Goal: Task Accomplishment & Management: Manage account settings

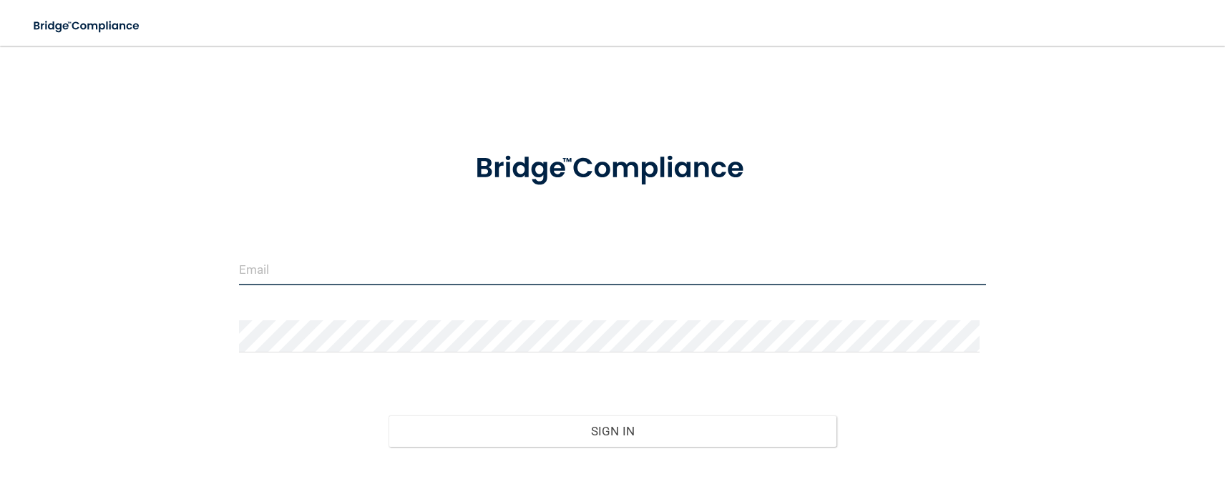
click at [304, 274] on input "email" at bounding box center [613, 269] width 748 height 32
type input "[EMAIL_ADDRESS][DOMAIN_NAME]"
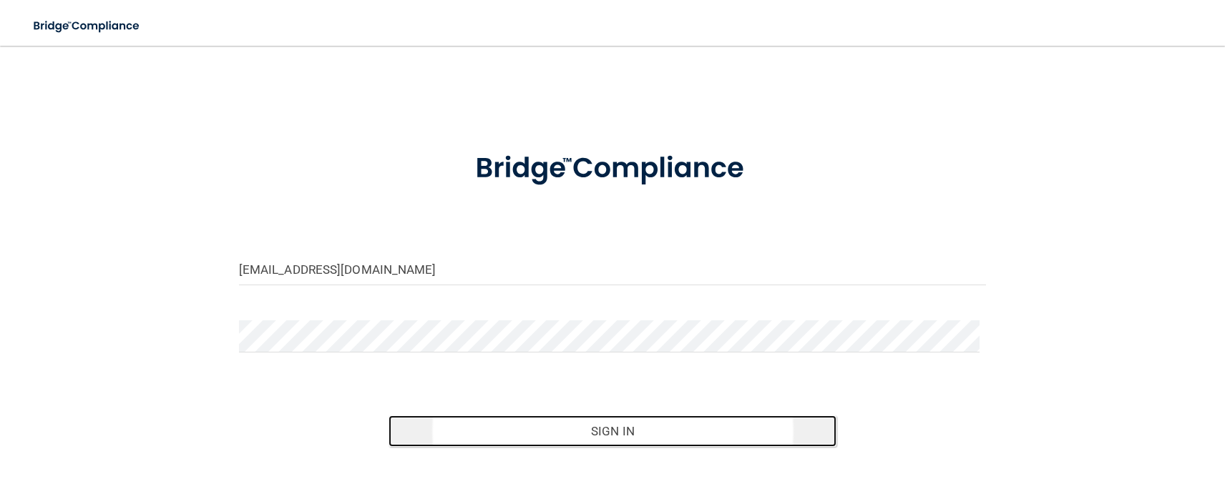
click at [660, 441] on button "Sign In" at bounding box center [612, 431] width 449 height 31
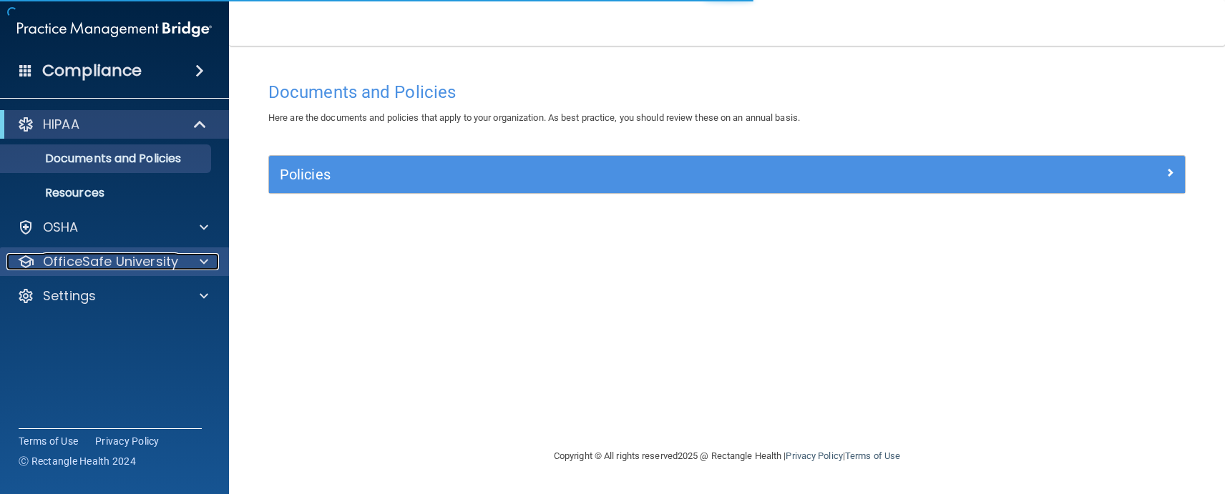
click at [210, 263] on div at bounding box center [202, 261] width 36 height 17
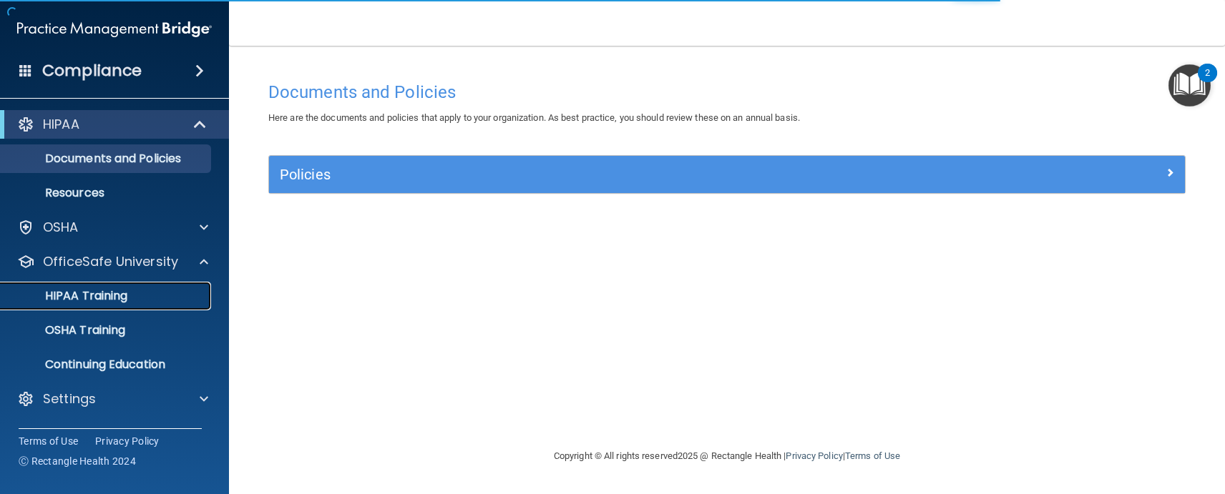
click at [107, 290] on p "HIPAA Training" at bounding box center [68, 296] width 118 height 14
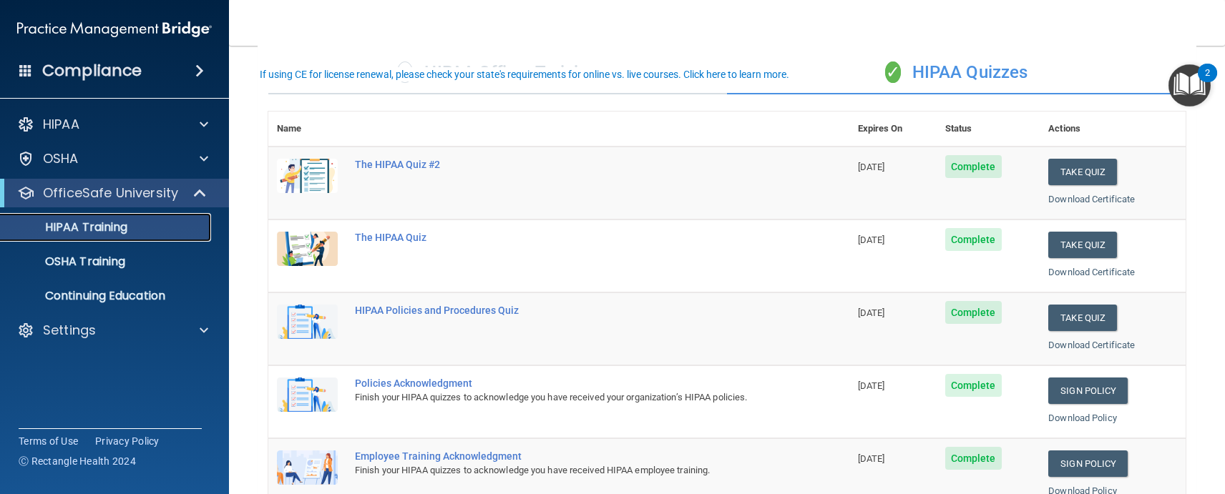
scroll to position [72, 0]
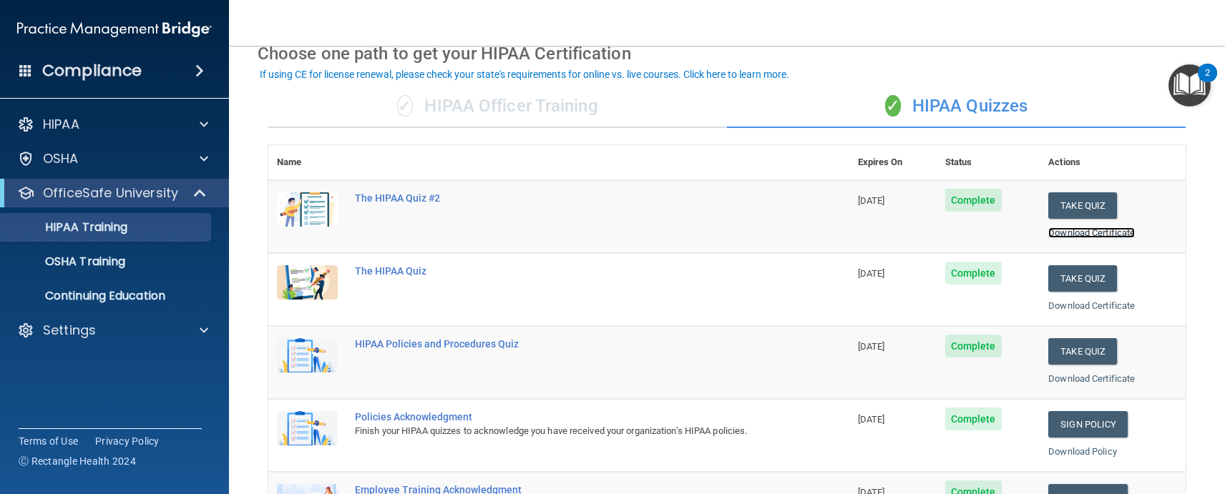
click at [1064, 232] on link "Download Certificate" at bounding box center [1091, 232] width 87 height 11
click at [1062, 303] on link "Download Certificate" at bounding box center [1091, 305] width 87 height 11
click at [1069, 377] on link "Download Certificate" at bounding box center [1091, 378] width 87 height 11
click at [78, 263] on p "OSHA Training" at bounding box center [67, 262] width 116 height 14
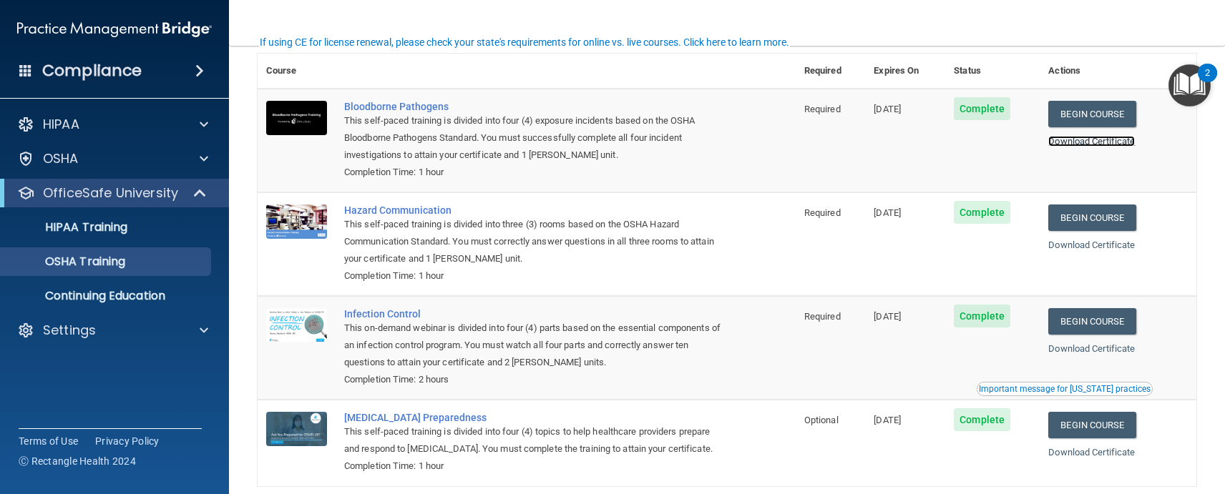
click at [1065, 142] on link "Download Certificate" at bounding box center [1091, 141] width 87 height 11
click at [1070, 253] on div "Download Certificate" at bounding box center [1117, 245] width 139 height 17
click at [1071, 248] on link "Download Certificate" at bounding box center [1091, 245] width 87 height 11
click at [1076, 351] on link "Download Certificate" at bounding box center [1091, 348] width 87 height 11
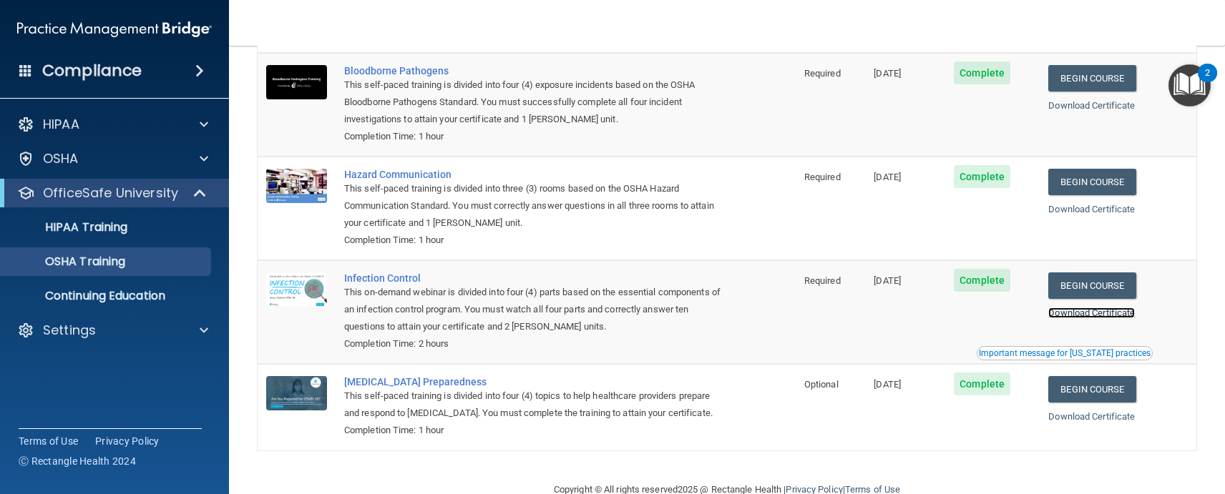
scroll to position [141, 0]
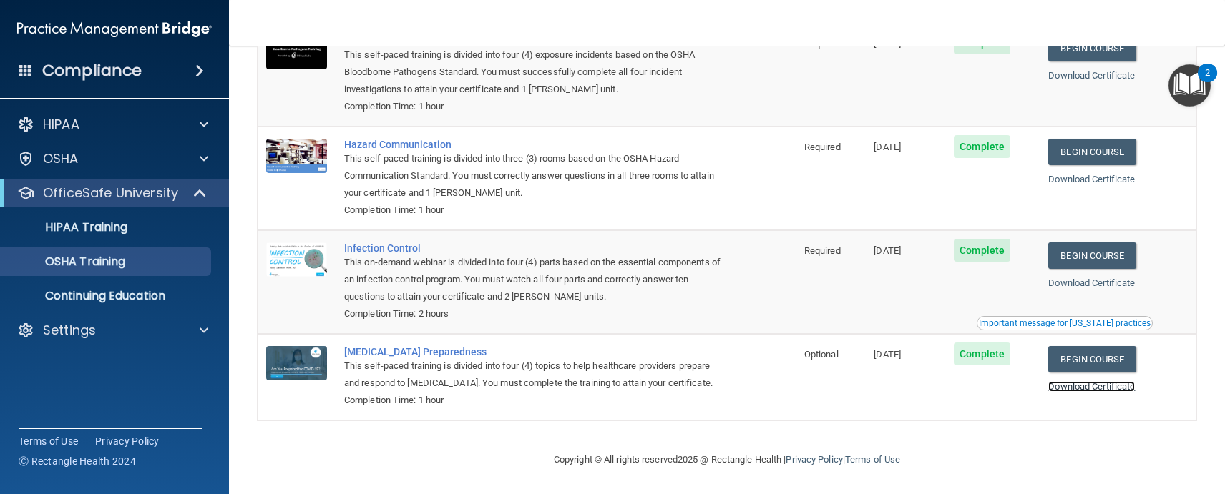
click at [1068, 386] on link "Download Certificate" at bounding box center [1091, 386] width 87 height 11
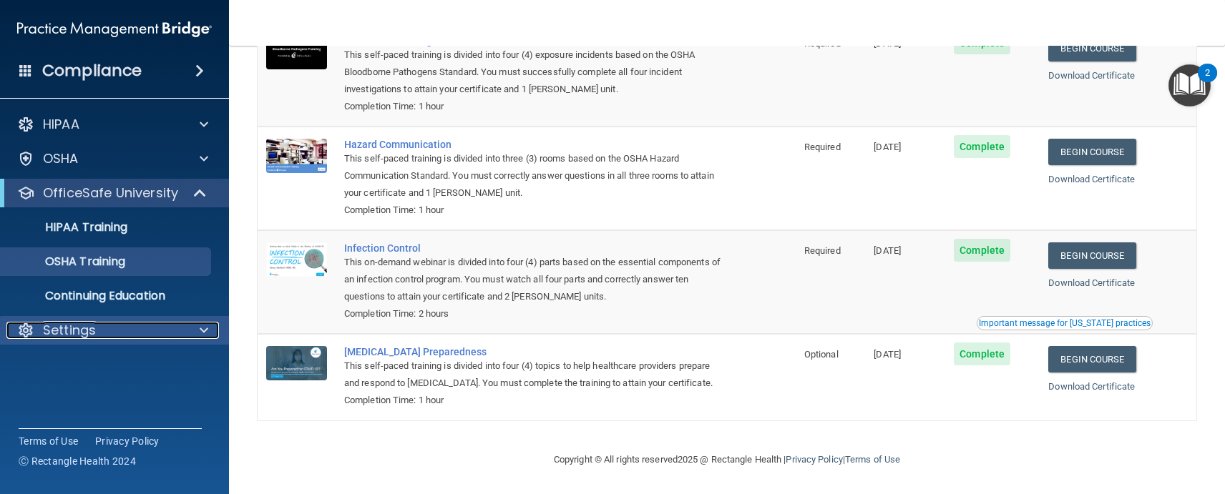
click at [205, 328] on span at bounding box center [204, 330] width 9 height 17
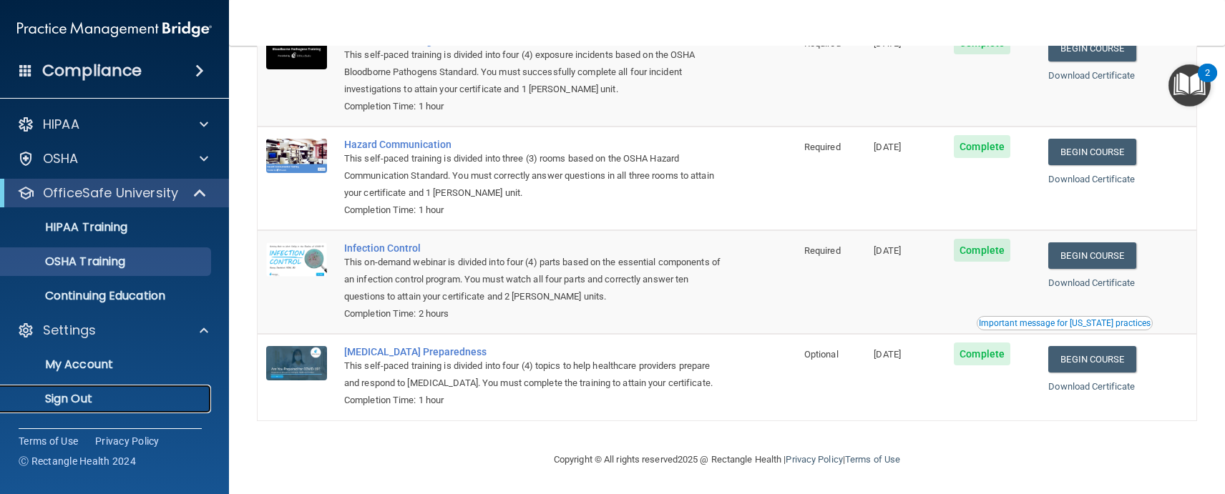
click at [143, 402] on p "Sign Out" at bounding box center [106, 399] width 195 height 14
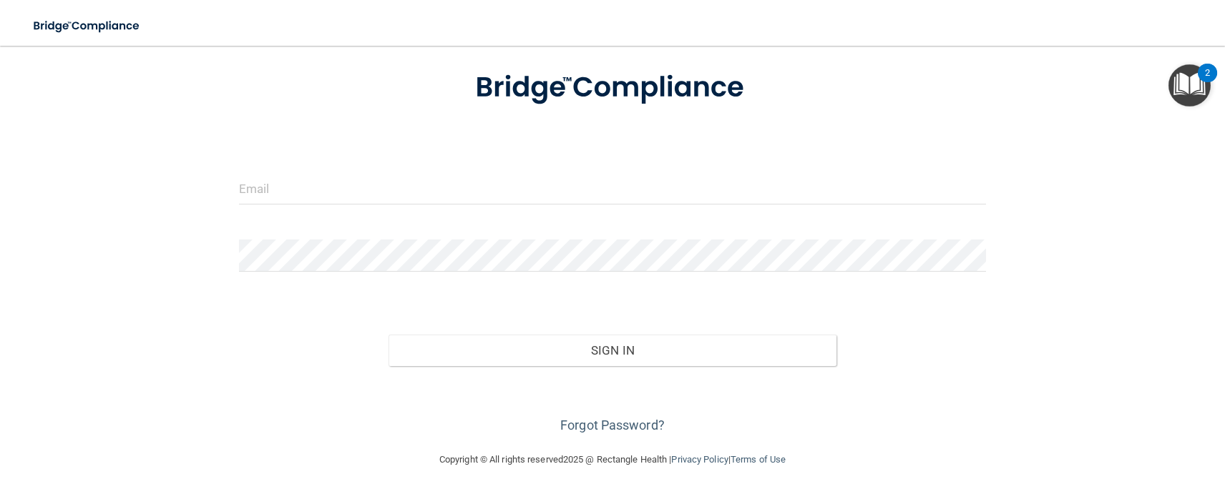
scroll to position [81, 0]
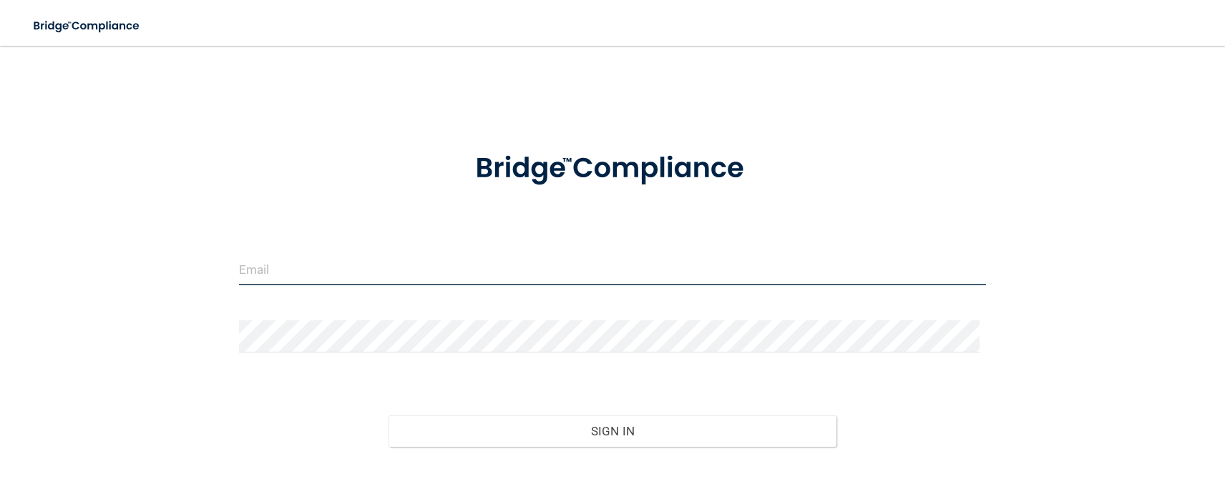
click at [277, 270] on input "email" at bounding box center [613, 269] width 748 height 32
type input "[EMAIL_ADDRESS][DOMAIN_NAME]"
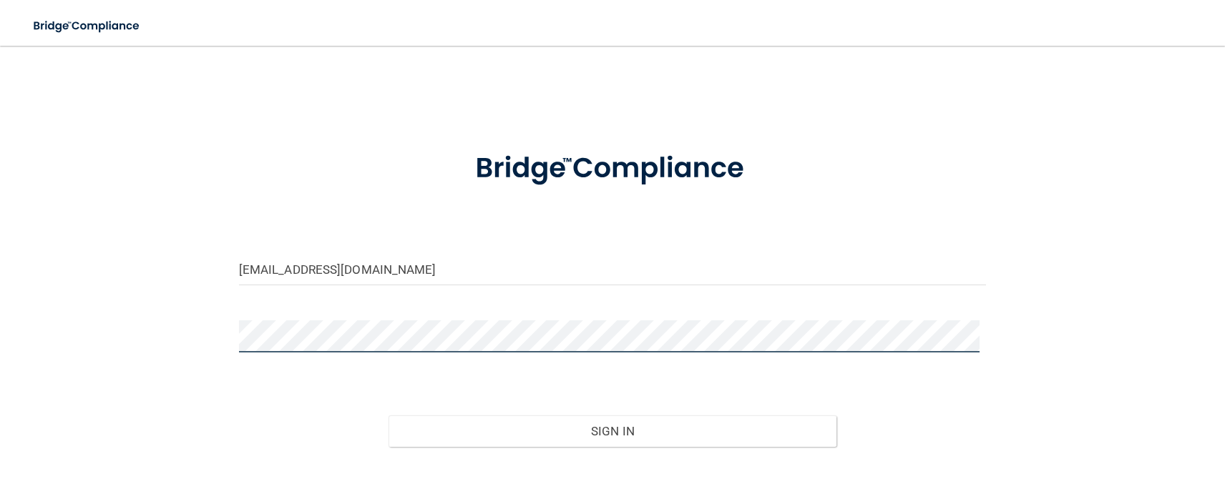
click at [388, 416] on button "Sign In" at bounding box center [612, 431] width 449 height 31
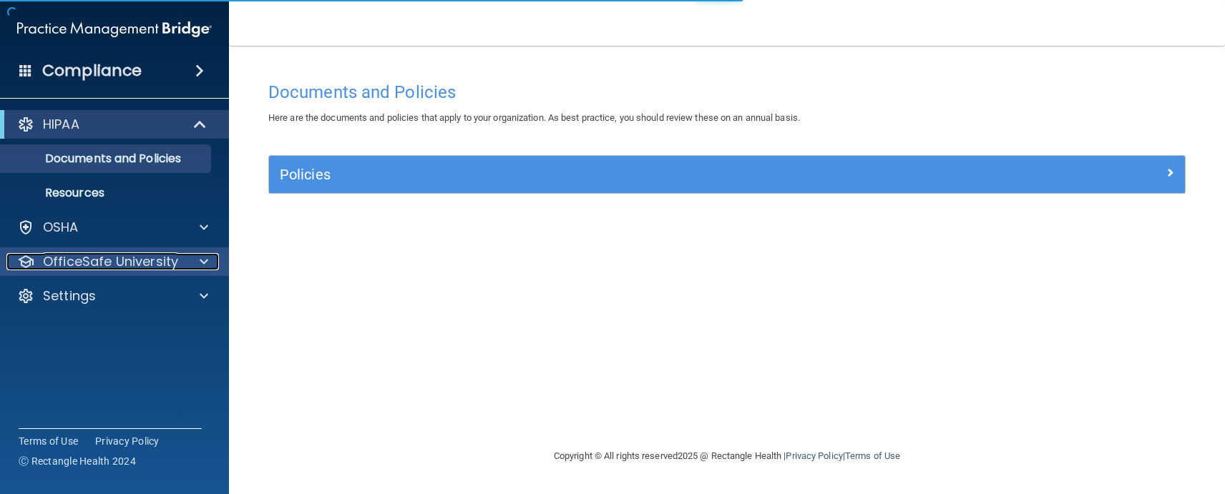
click at [204, 260] on span at bounding box center [204, 261] width 9 height 17
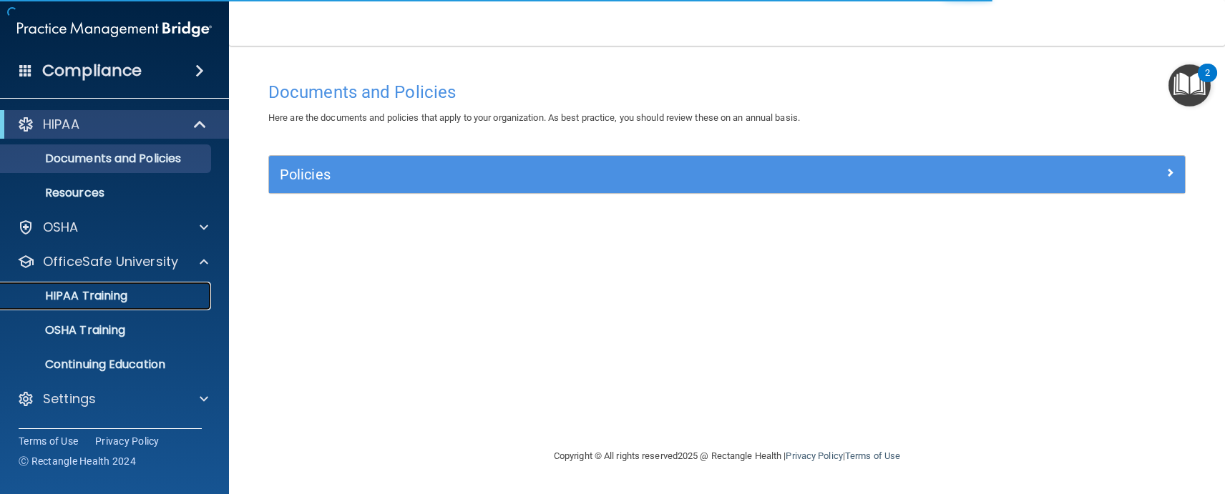
click at [152, 306] on link "HIPAA Training" at bounding box center [98, 296] width 225 height 29
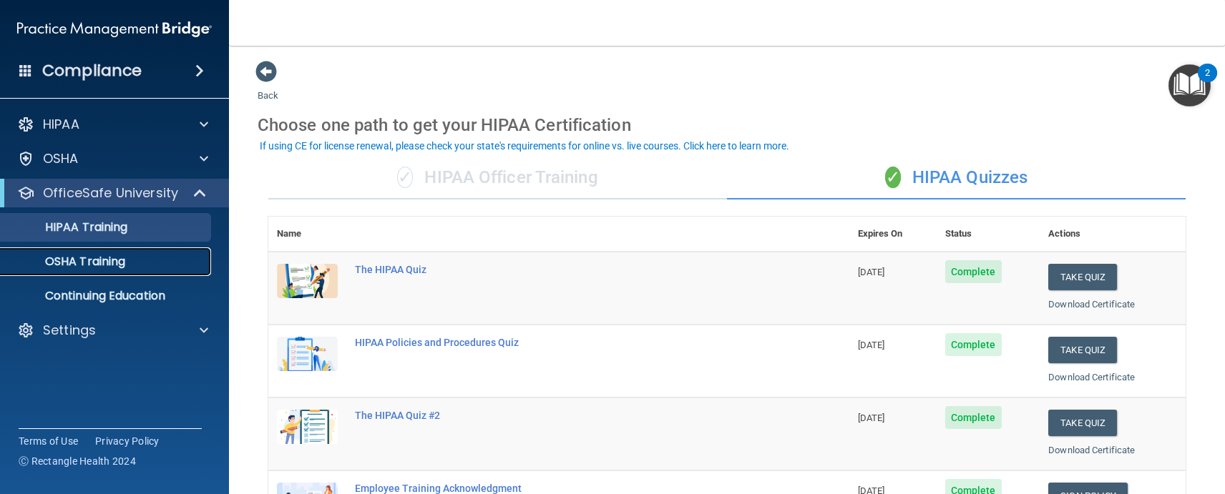
click at [141, 268] on div "OSHA Training" at bounding box center [106, 262] width 195 height 14
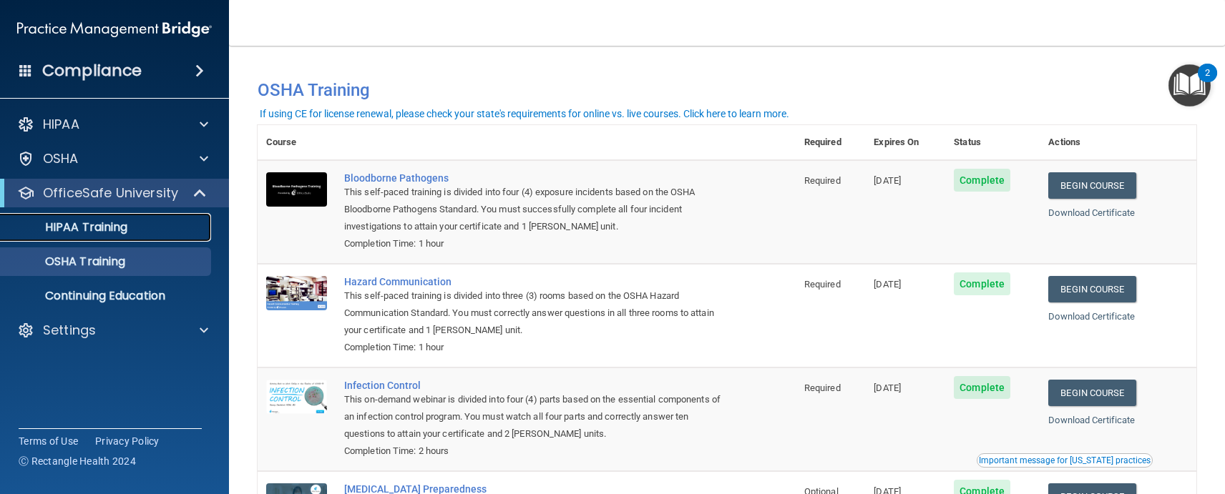
click at [142, 221] on div "HIPAA Training" at bounding box center [106, 227] width 195 height 14
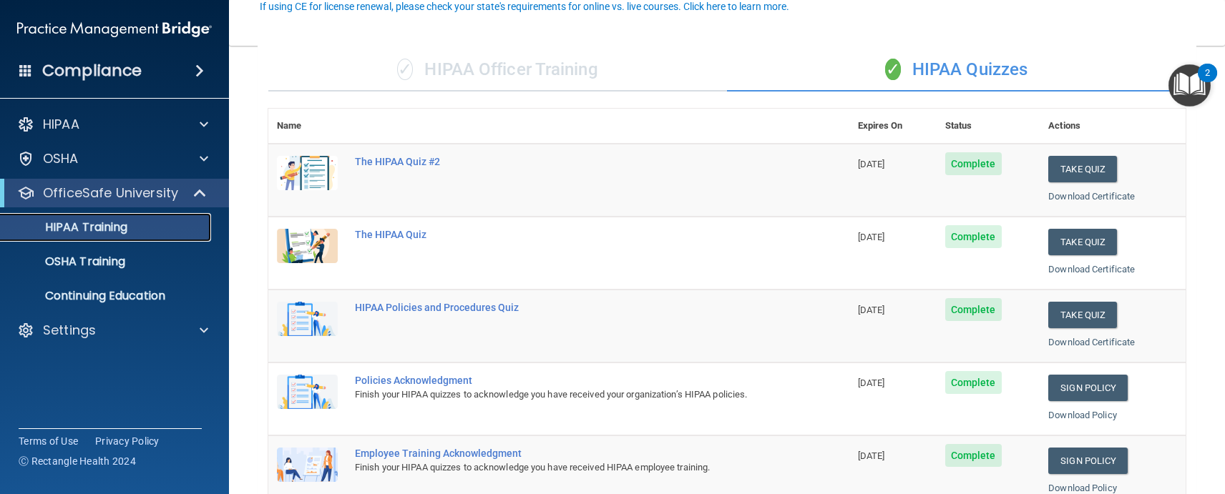
scroll to position [143, 0]
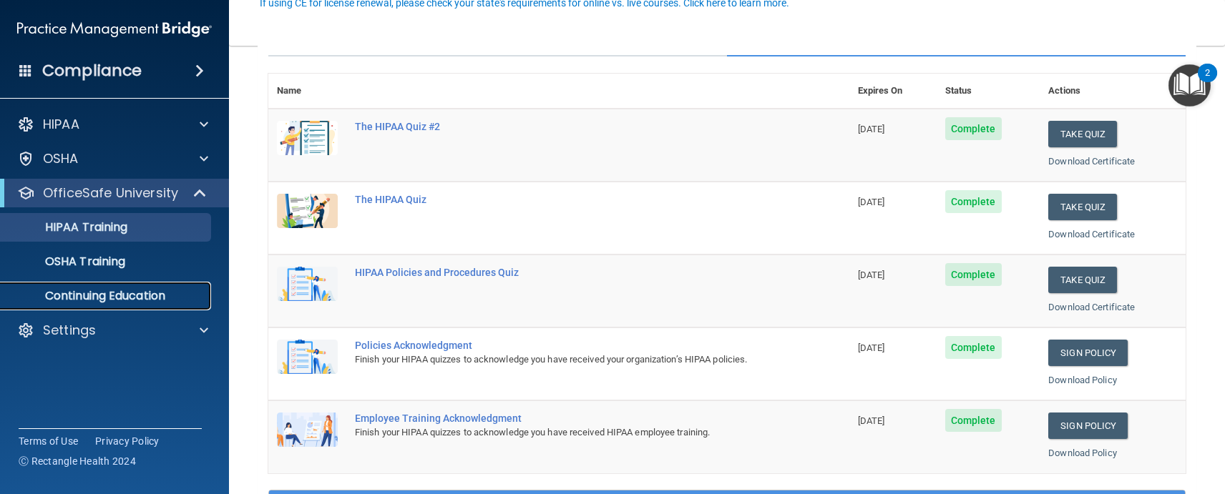
click at [112, 293] on p "Continuing Education" at bounding box center [106, 296] width 195 height 14
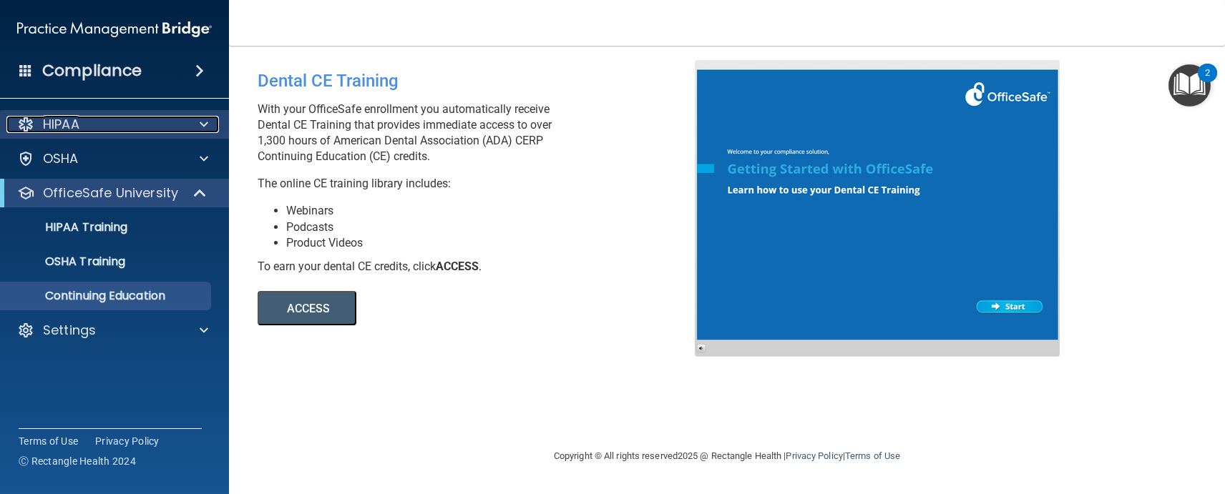
click at [79, 127] on p "HIPAA" at bounding box center [61, 124] width 36 height 17
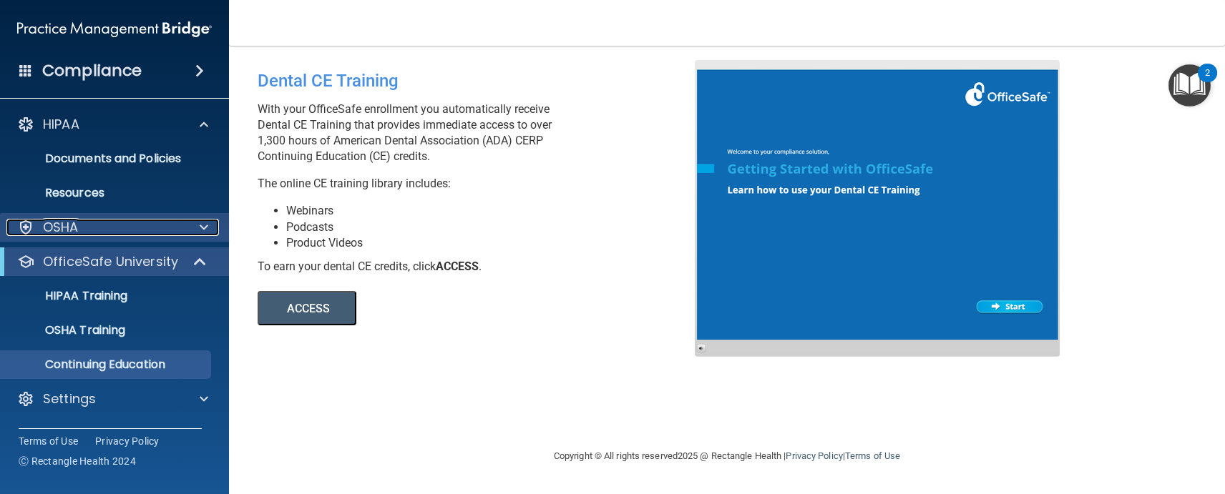
click at [72, 230] on p "OSHA" at bounding box center [61, 227] width 36 height 17
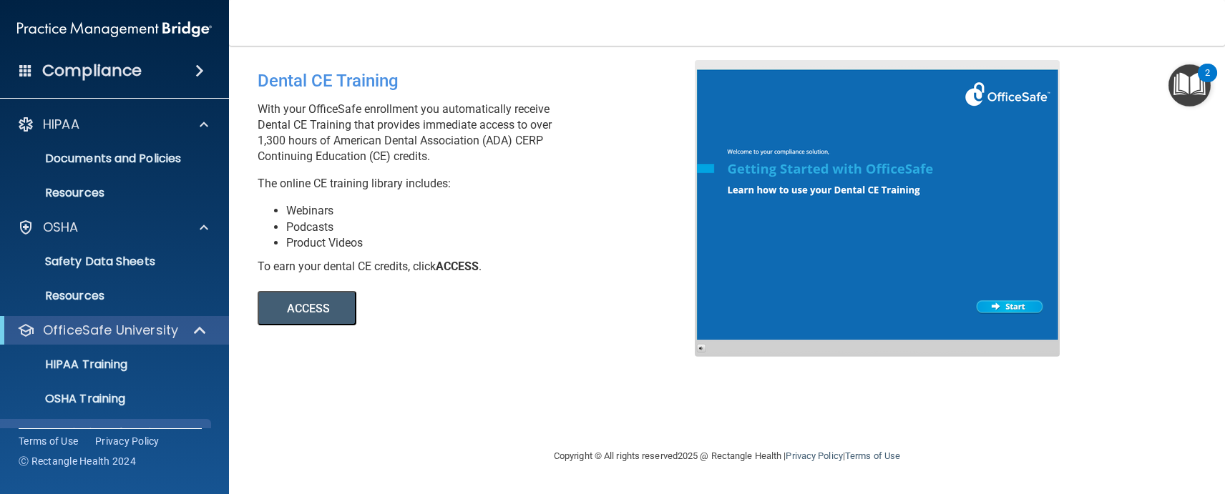
click at [1147, 373] on div "Dental CE Training With your OfficeSafe enrollment you automatically receive De…" at bounding box center [727, 246] width 938 height 373
click at [53, 365] on p "HIPAA Training" at bounding box center [68, 365] width 118 height 14
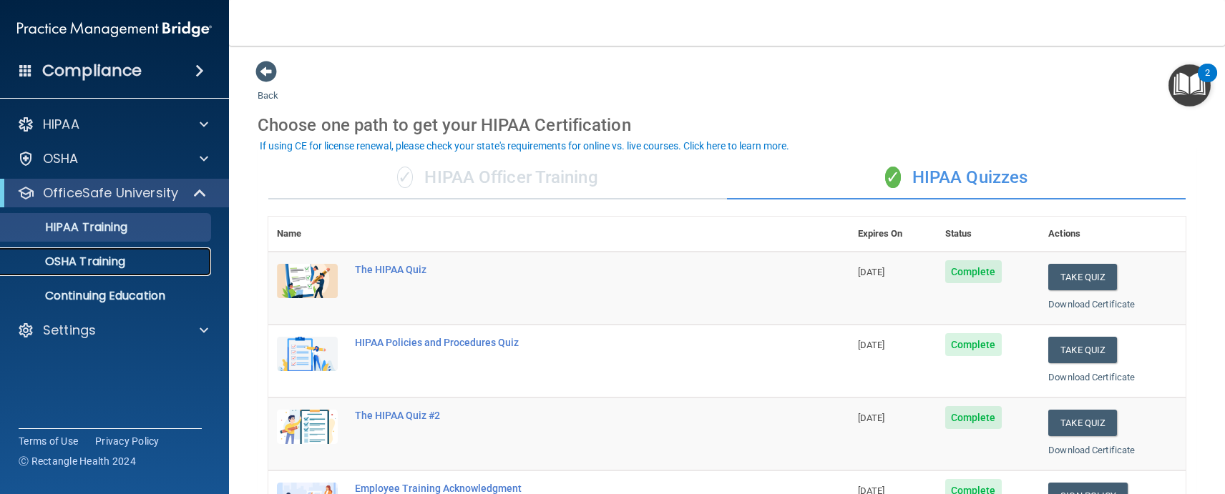
click at [91, 265] on p "OSHA Training" at bounding box center [67, 262] width 116 height 14
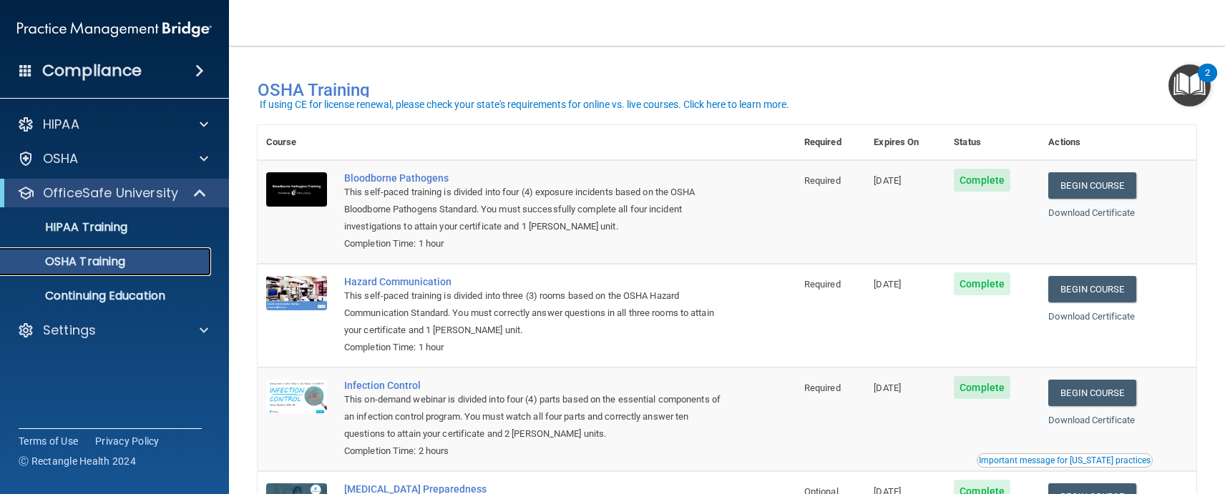
scroll to position [72, 0]
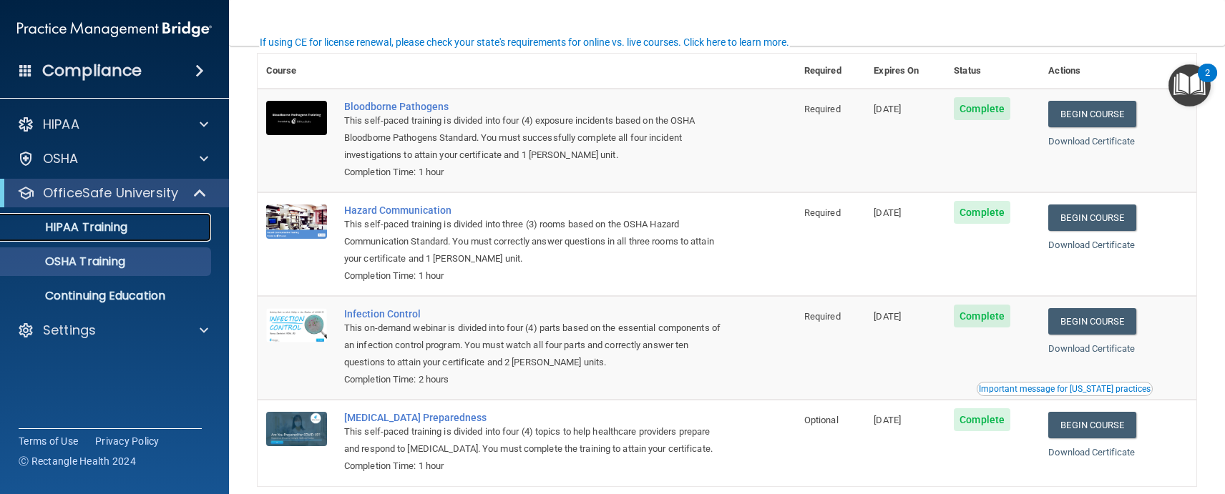
click at [136, 232] on div "HIPAA Training" at bounding box center [106, 227] width 195 height 14
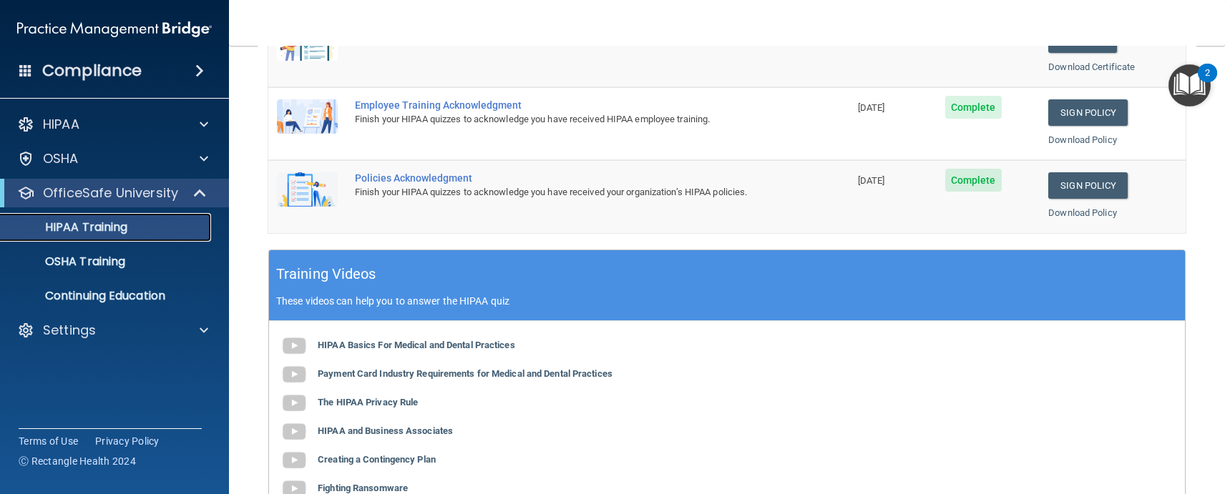
scroll to position [358, 0]
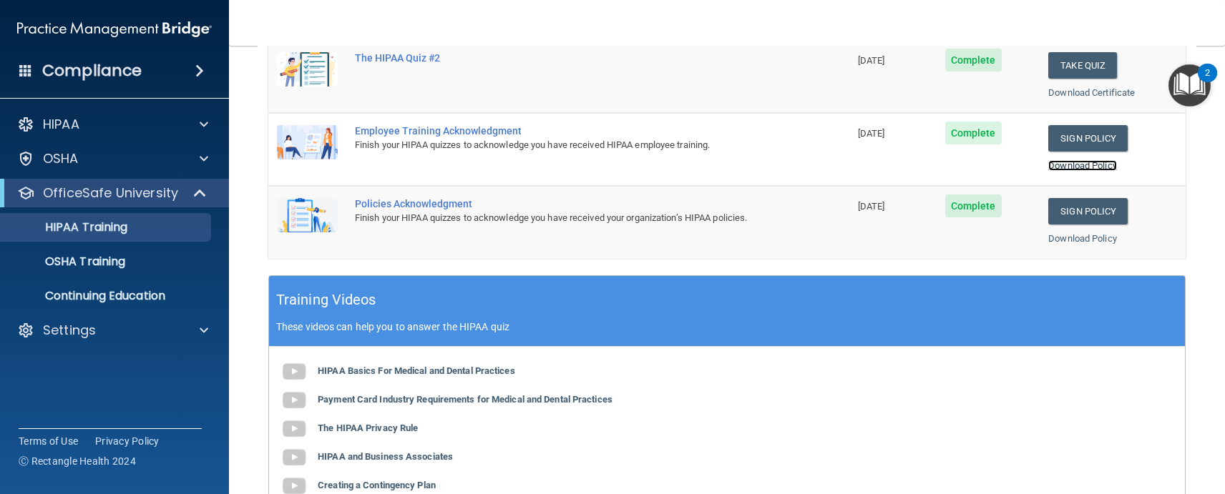
click at [1092, 166] on link "Download Policy" at bounding box center [1082, 165] width 69 height 11
click at [1077, 237] on link "Download Policy" at bounding box center [1082, 238] width 69 height 11
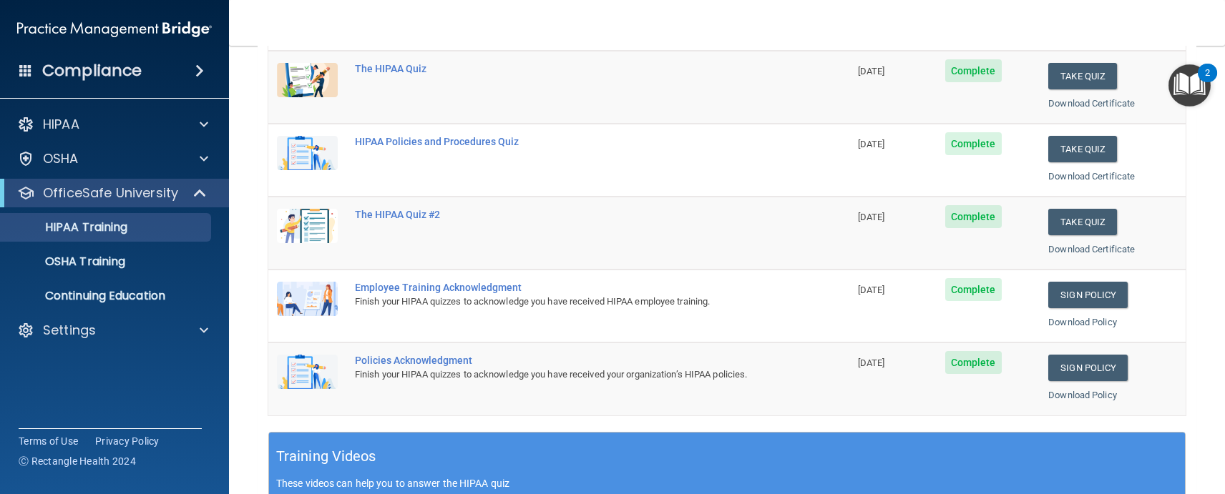
scroll to position [215, 0]
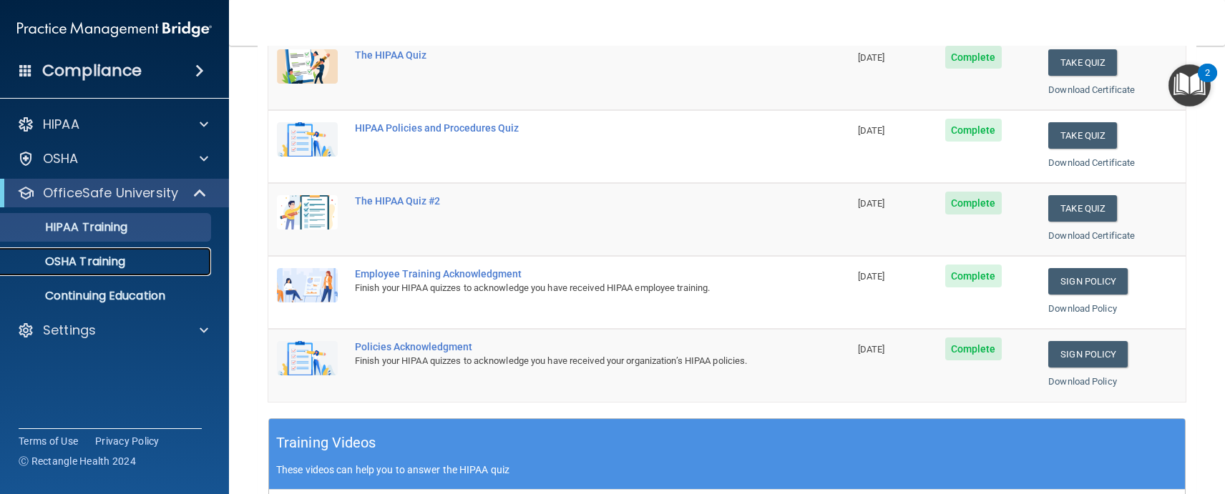
click at [97, 262] on p "OSHA Training" at bounding box center [67, 262] width 116 height 14
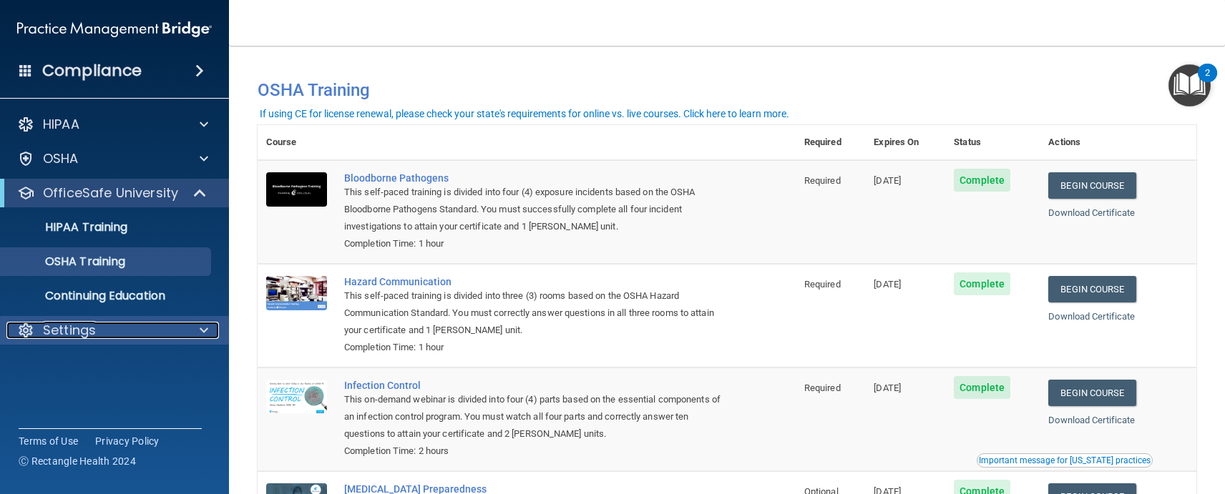
click at [90, 333] on p "Settings" at bounding box center [69, 330] width 53 height 17
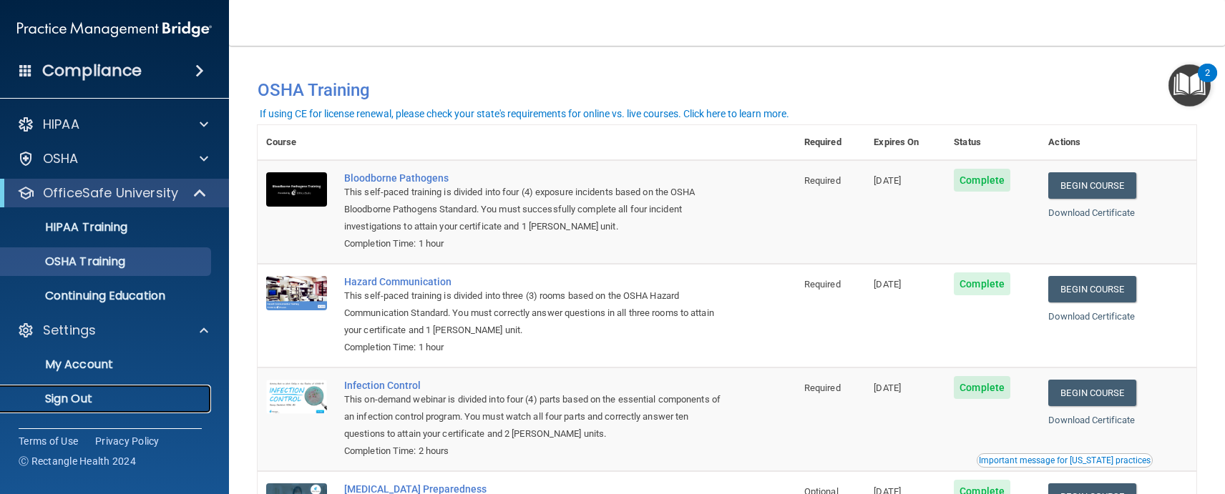
click at [87, 401] on p "Sign Out" at bounding box center [106, 399] width 195 height 14
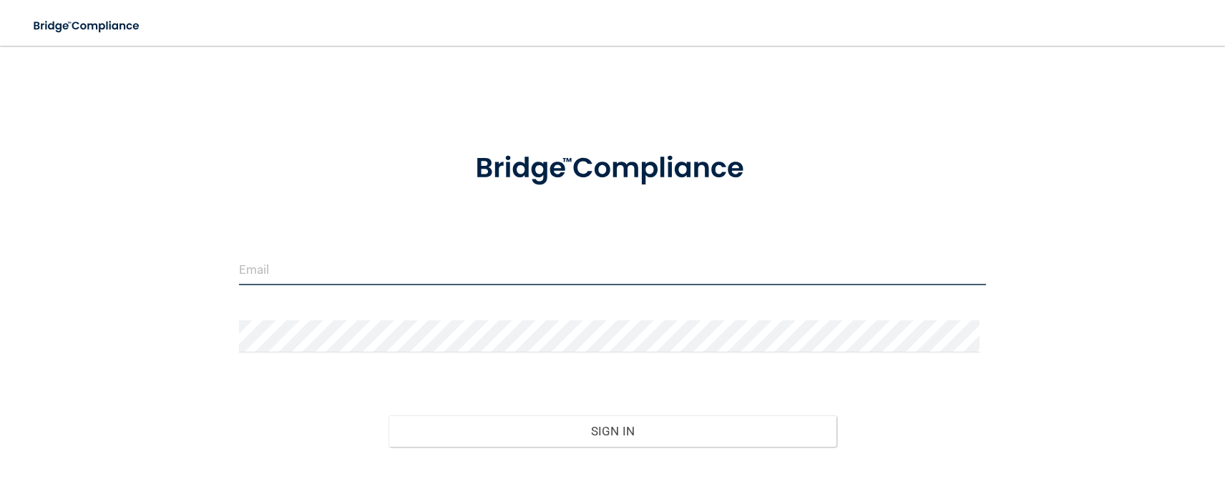
click at [418, 260] on input "email" at bounding box center [613, 269] width 748 height 32
type input "[EMAIL_ADDRESS][DOMAIN_NAME]"
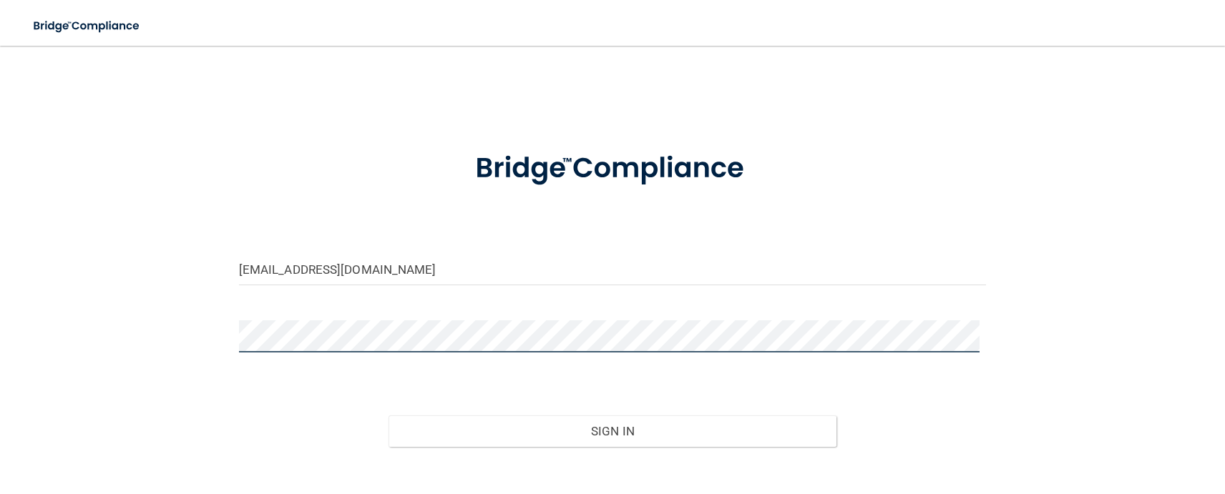
click at [388, 416] on button "Sign In" at bounding box center [612, 431] width 449 height 31
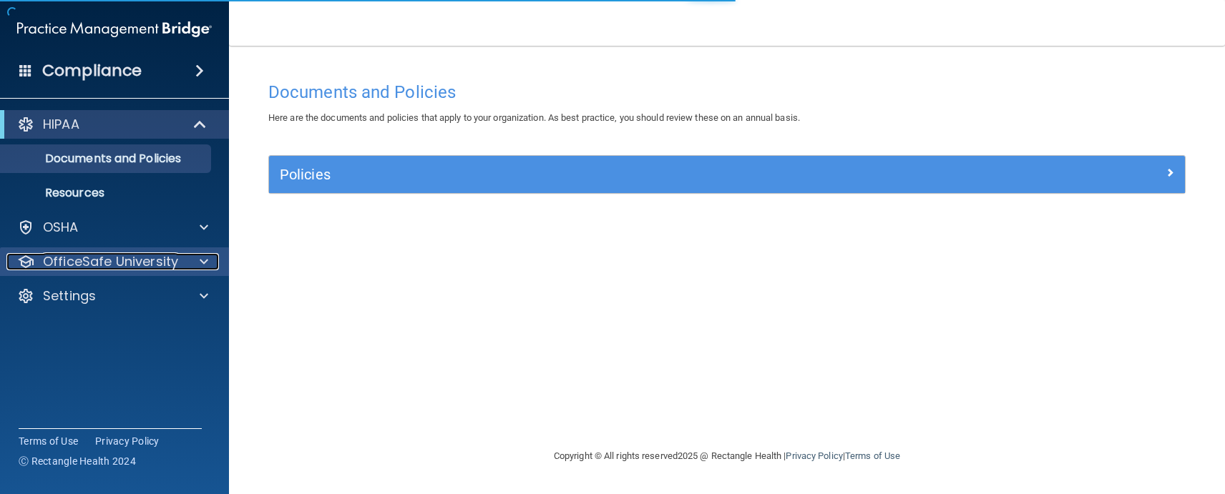
click at [169, 263] on p "OfficeSafe University" at bounding box center [110, 261] width 135 height 17
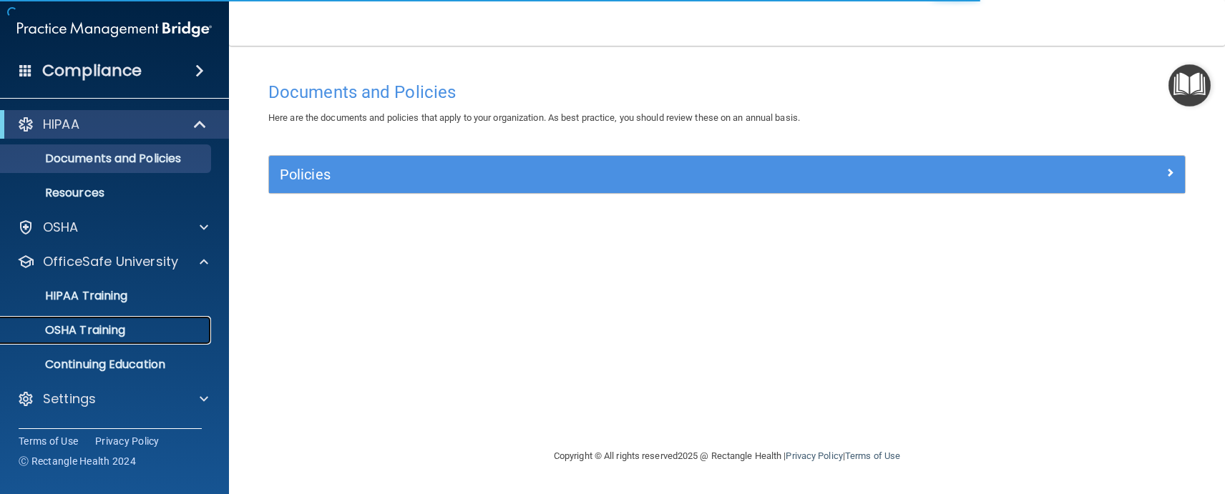
click at [149, 330] on div "OSHA Training" at bounding box center [106, 330] width 195 height 14
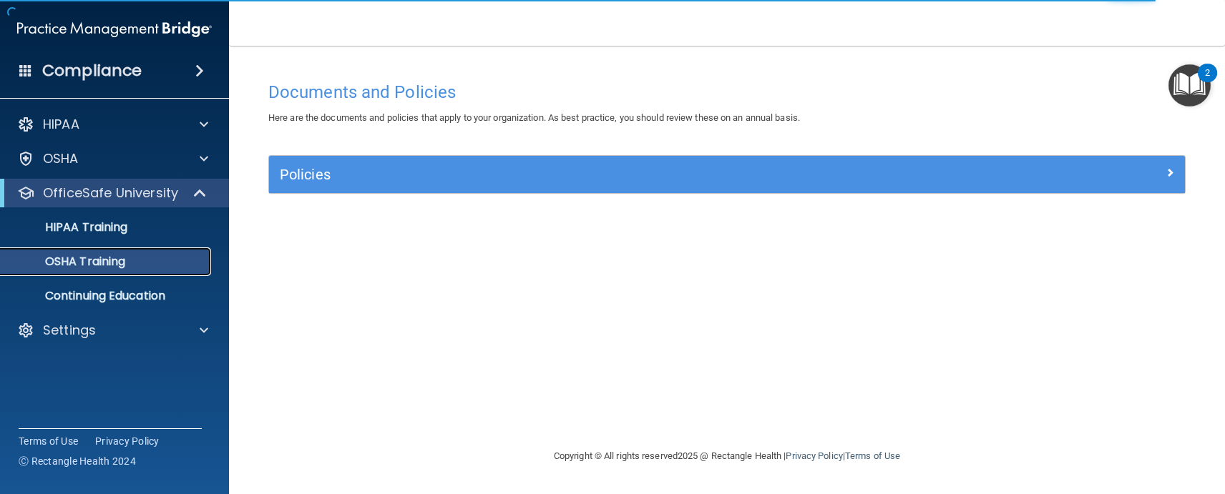
click at [139, 268] on div "OSHA Training" at bounding box center [106, 262] width 195 height 14
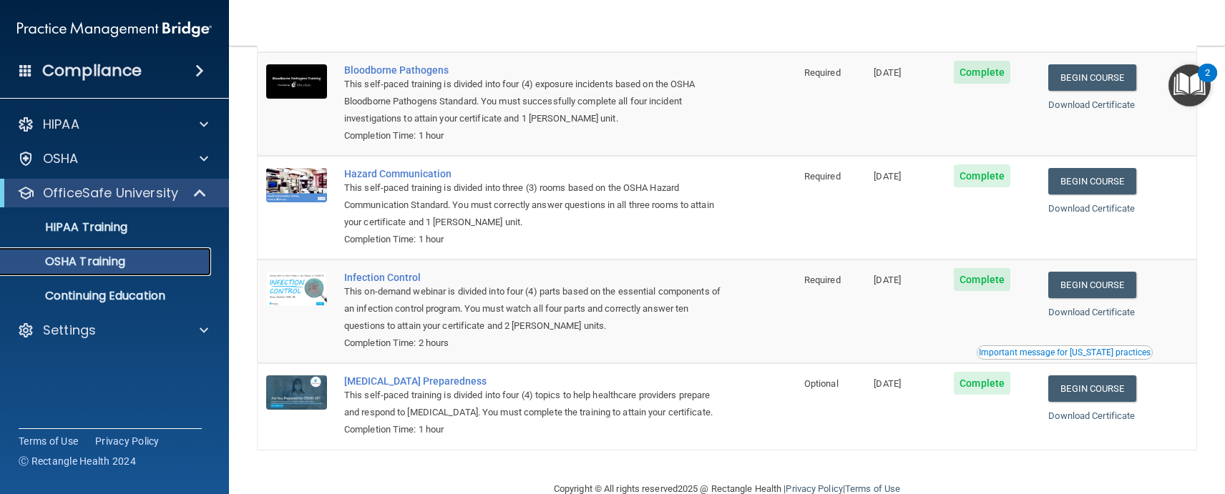
scroll to position [141, 0]
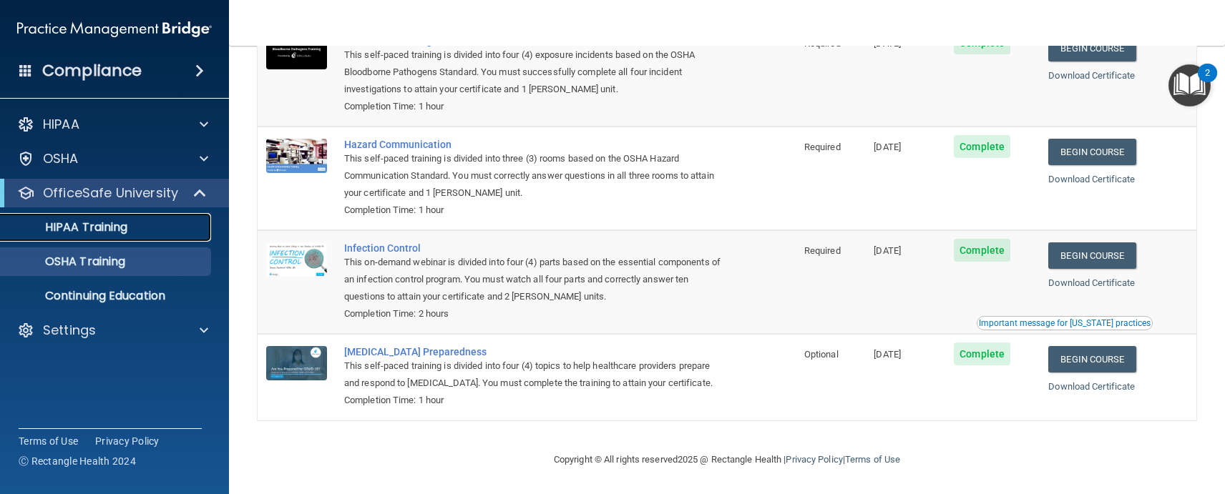
click at [131, 227] on div "HIPAA Training" at bounding box center [106, 227] width 195 height 14
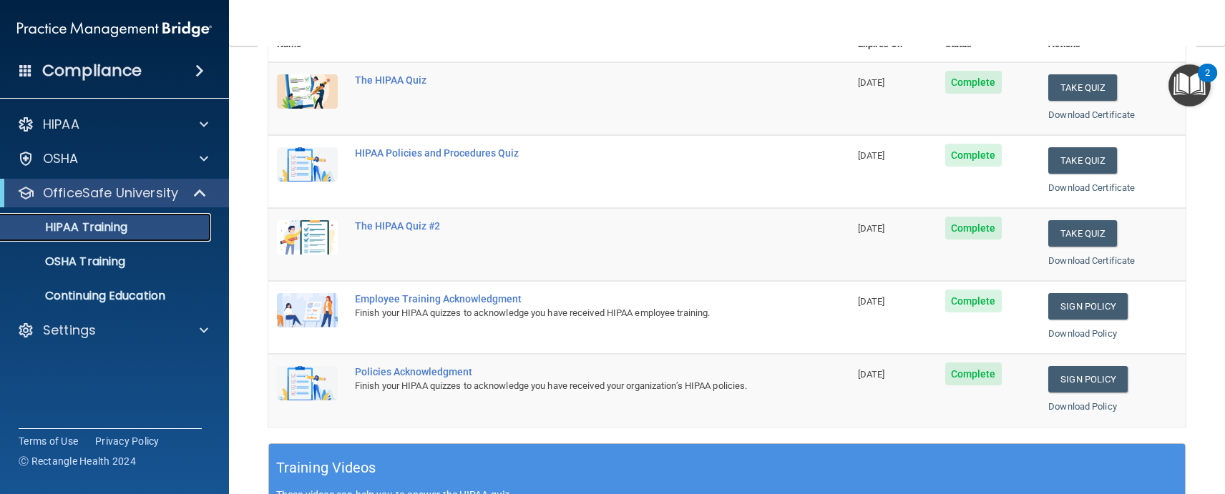
scroll to position [215, 0]
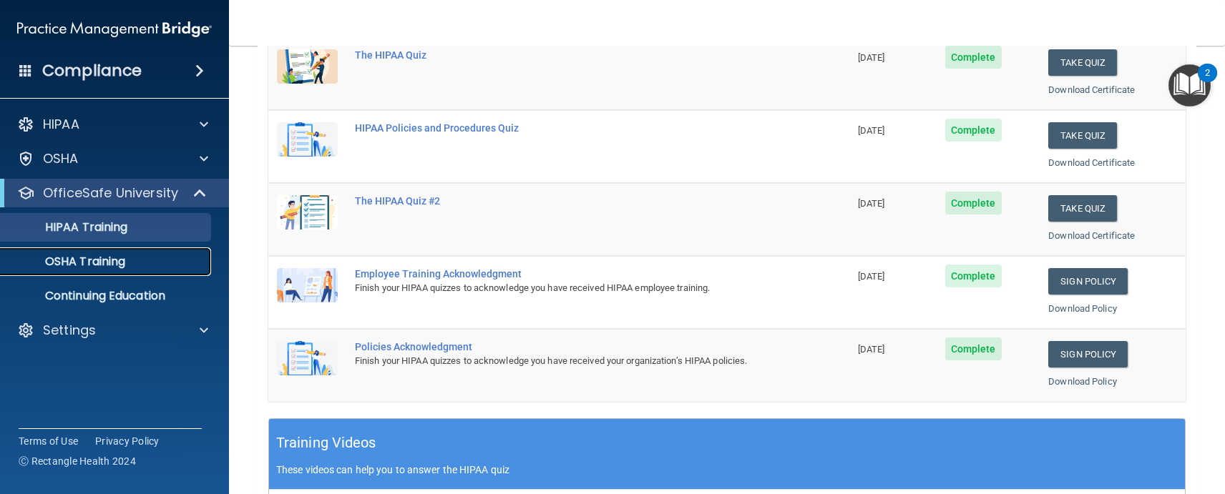
click at [112, 267] on p "OSHA Training" at bounding box center [67, 262] width 116 height 14
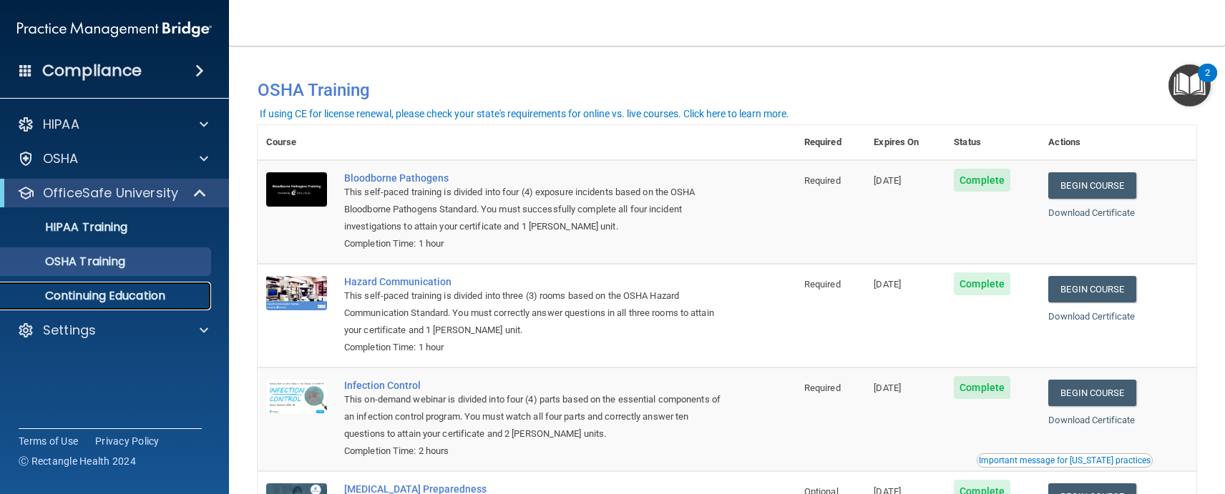
click at [98, 295] on p "Continuing Education" at bounding box center [106, 296] width 195 height 14
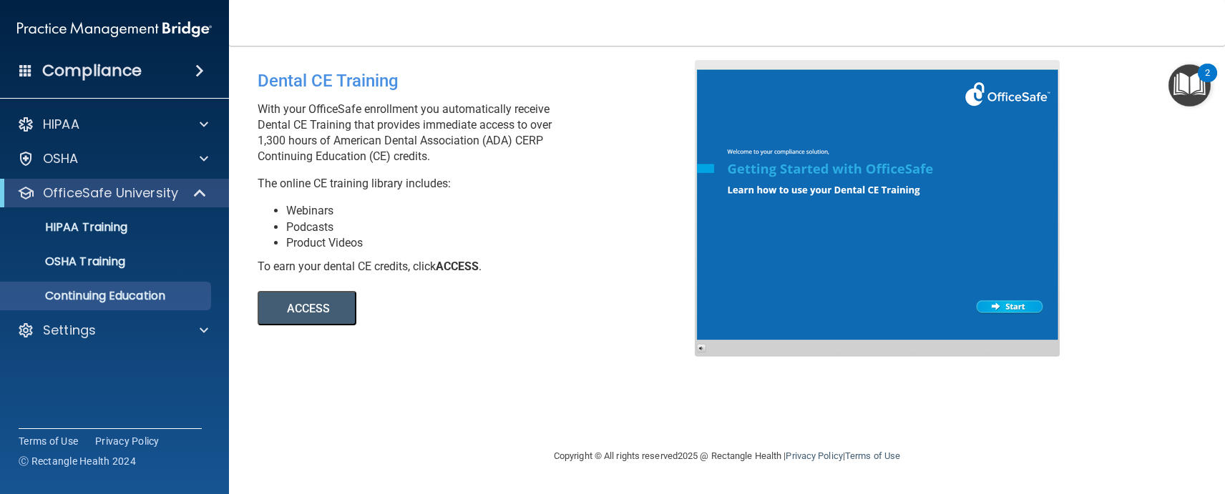
click at [320, 307] on button "ACCESS" at bounding box center [307, 308] width 99 height 34
click at [197, 73] on span at bounding box center [199, 70] width 9 height 17
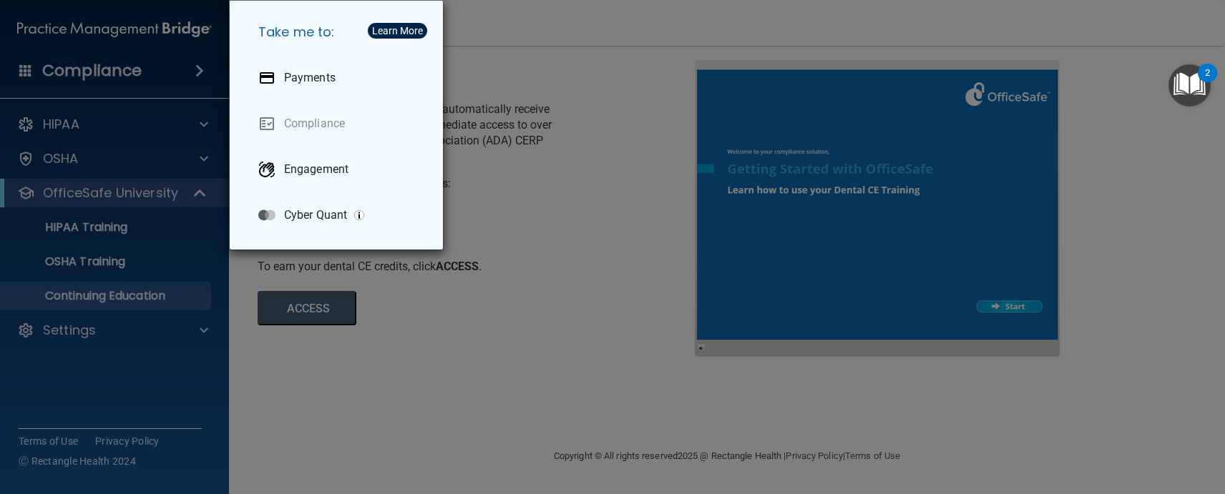
click at [197, 73] on div "Take me to: Payments Compliance Engagement Cyber Quant" at bounding box center [612, 247] width 1225 height 494
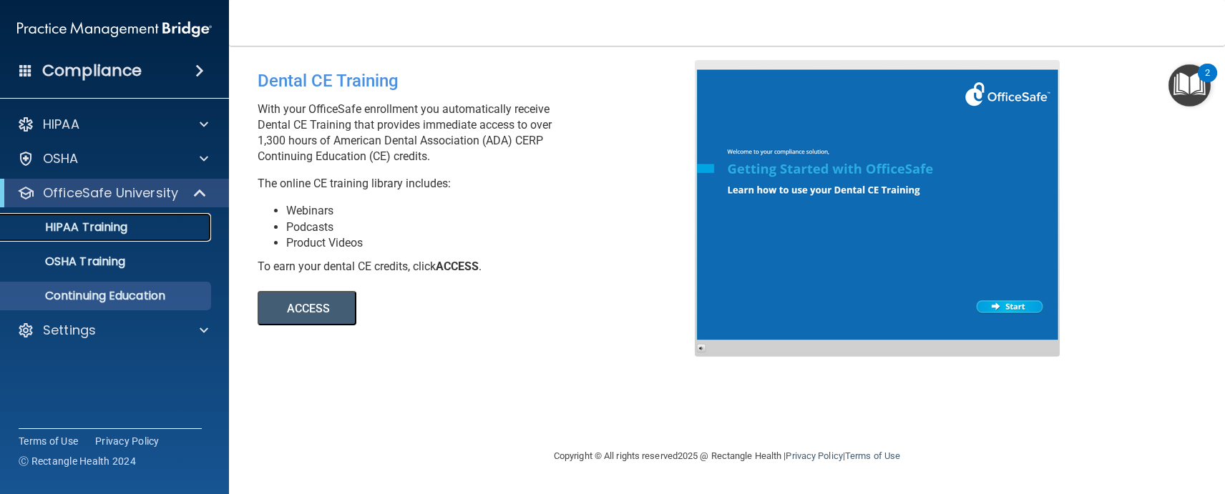
click at [78, 224] on p "HIPAA Training" at bounding box center [68, 227] width 118 height 14
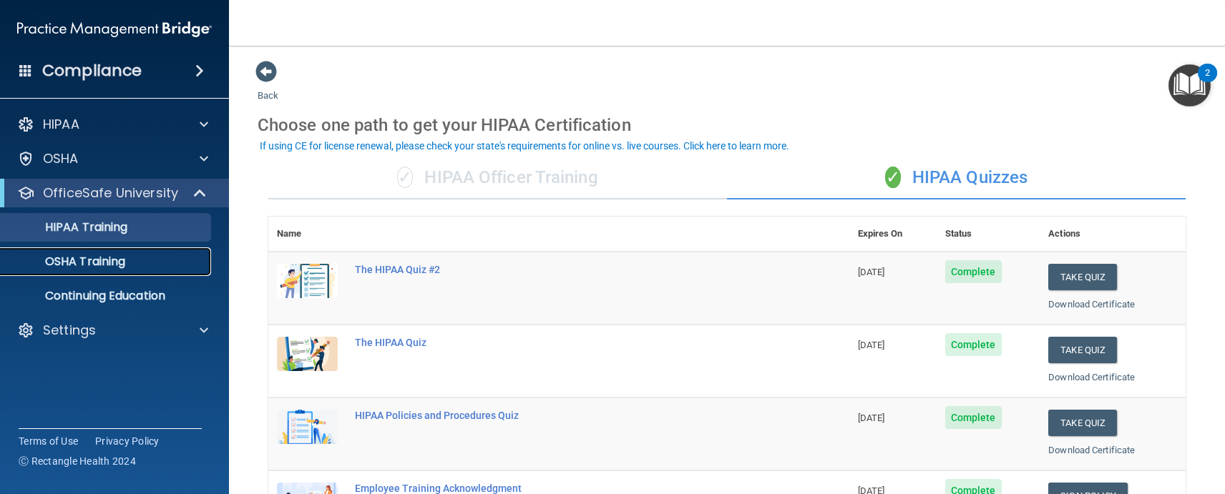
click at [73, 261] on p "OSHA Training" at bounding box center [67, 262] width 116 height 14
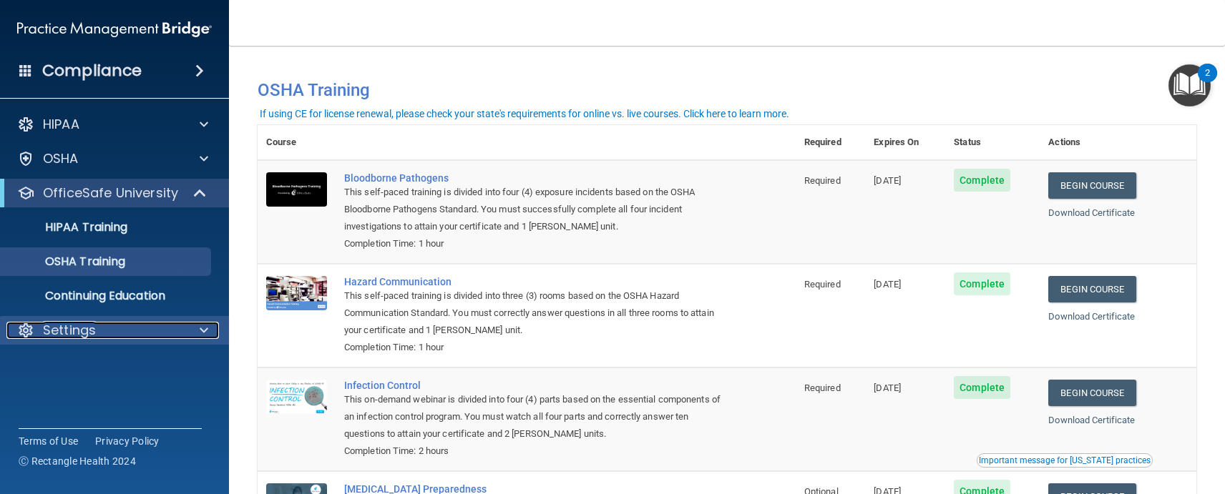
click at [147, 333] on div "Settings" at bounding box center [94, 330] width 177 height 17
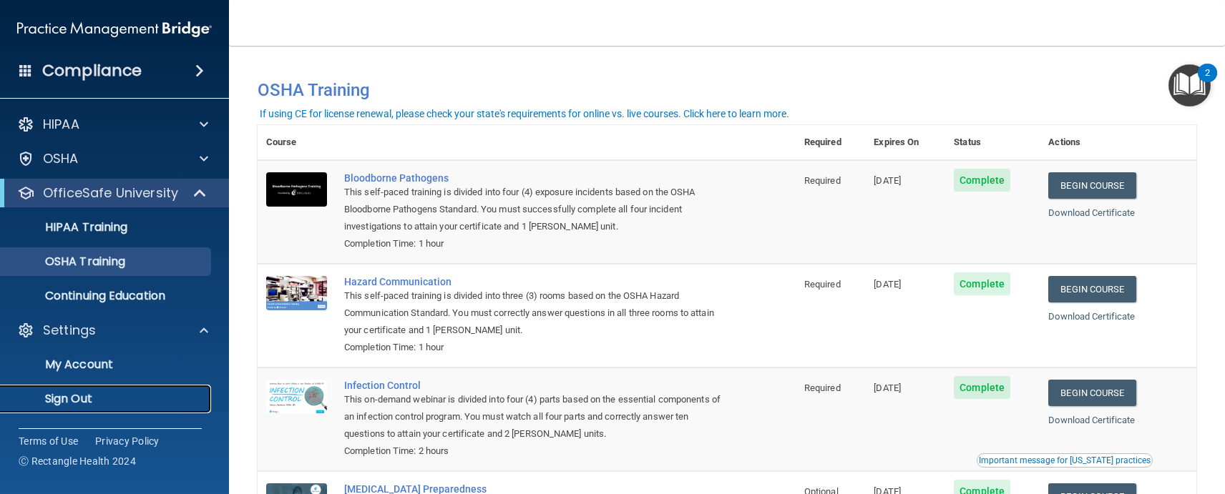
click at [88, 394] on p "Sign Out" at bounding box center [106, 399] width 195 height 14
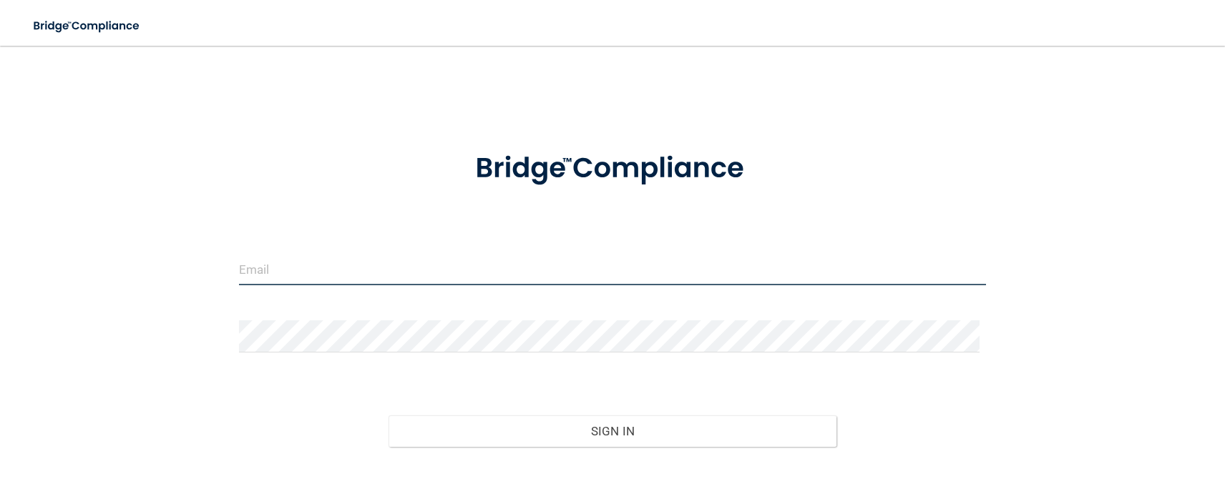
click at [312, 272] on input "email" at bounding box center [613, 269] width 748 height 32
type input "[EMAIL_ADDRESS][DOMAIN_NAME]"
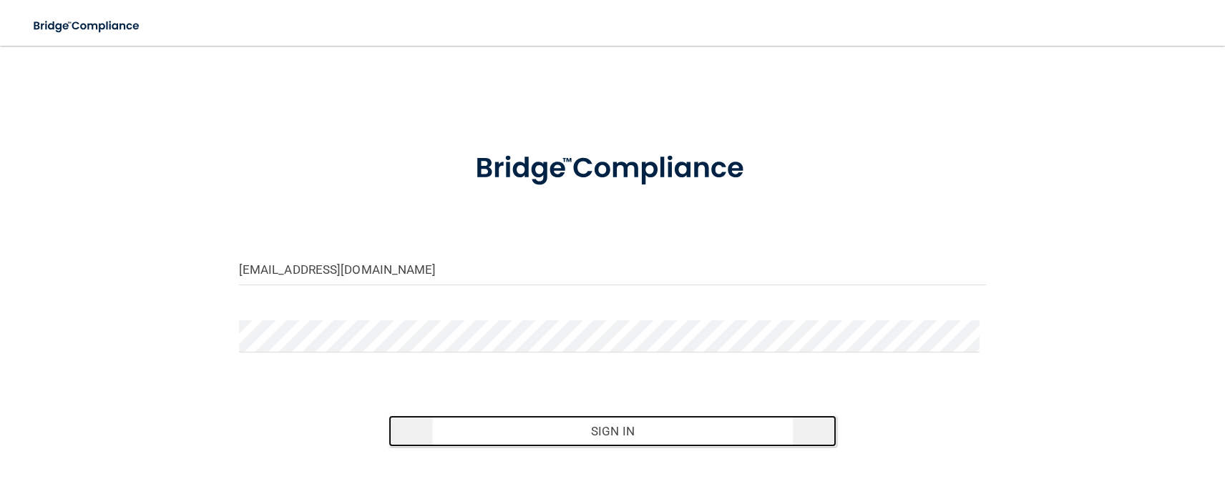
click at [594, 441] on button "Sign In" at bounding box center [612, 431] width 449 height 31
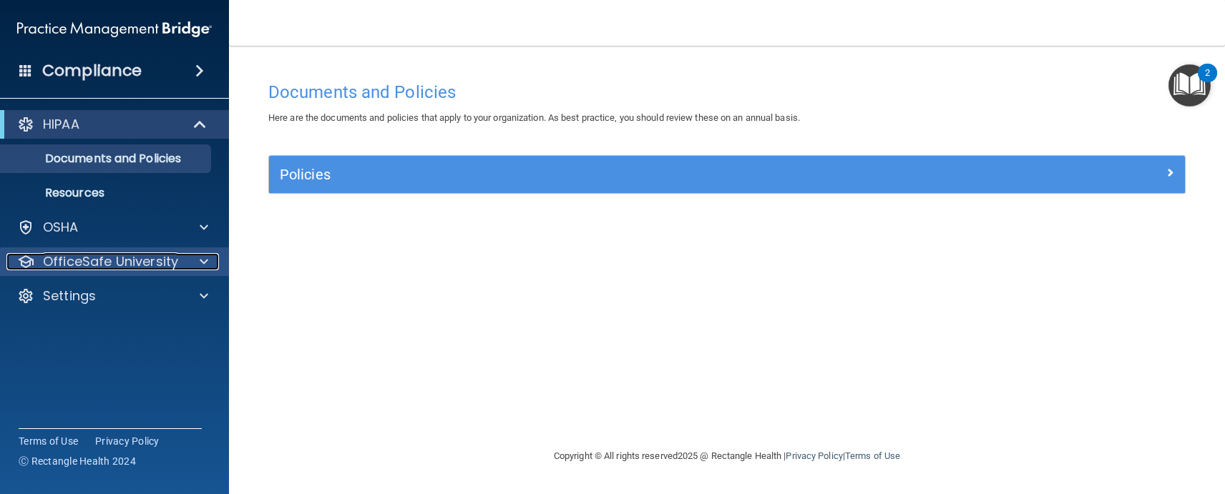
click at [210, 267] on div at bounding box center [202, 261] width 36 height 17
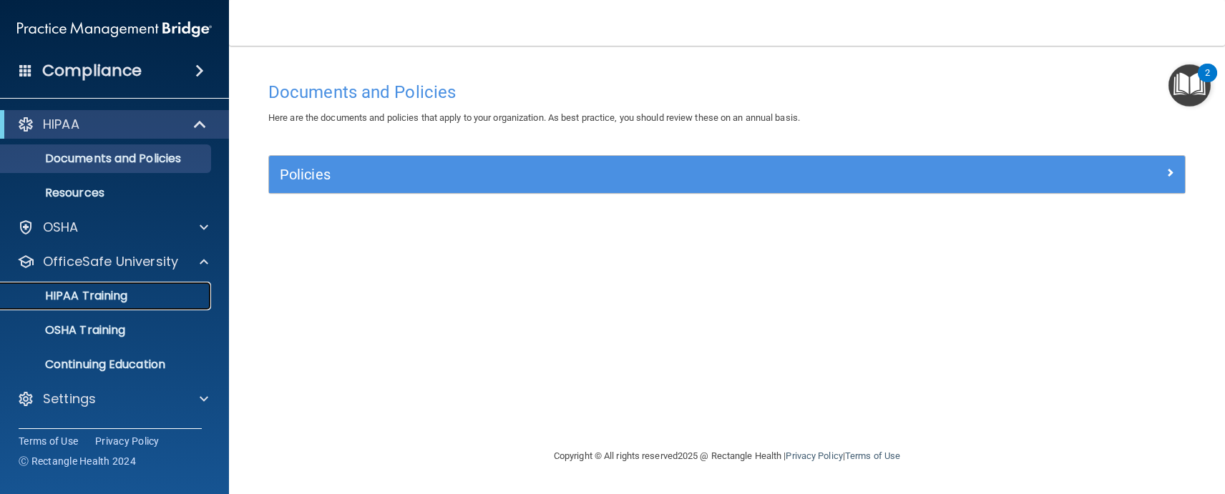
click at [109, 291] on p "HIPAA Training" at bounding box center [68, 296] width 118 height 14
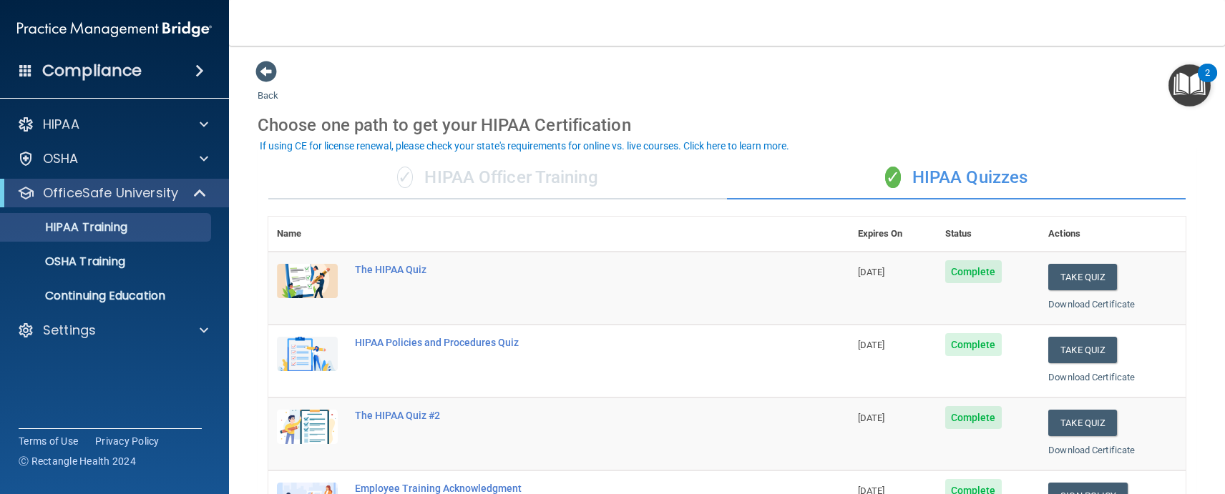
click at [498, 181] on div "✓ HIPAA Officer Training" at bounding box center [497, 178] width 459 height 43
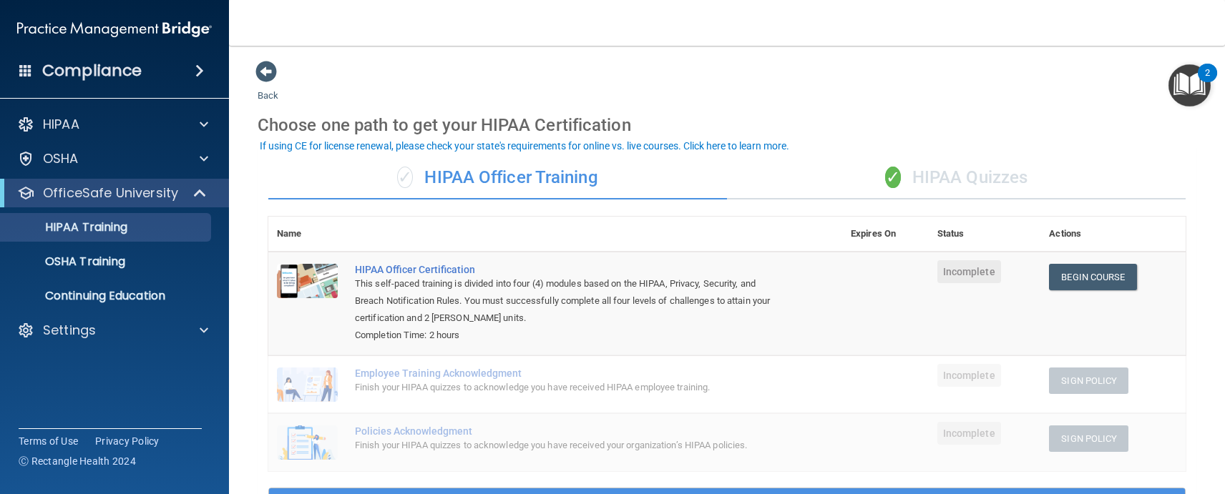
click at [885, 175] on span "✓" at bounding box center [893, 177] width 16 height 21
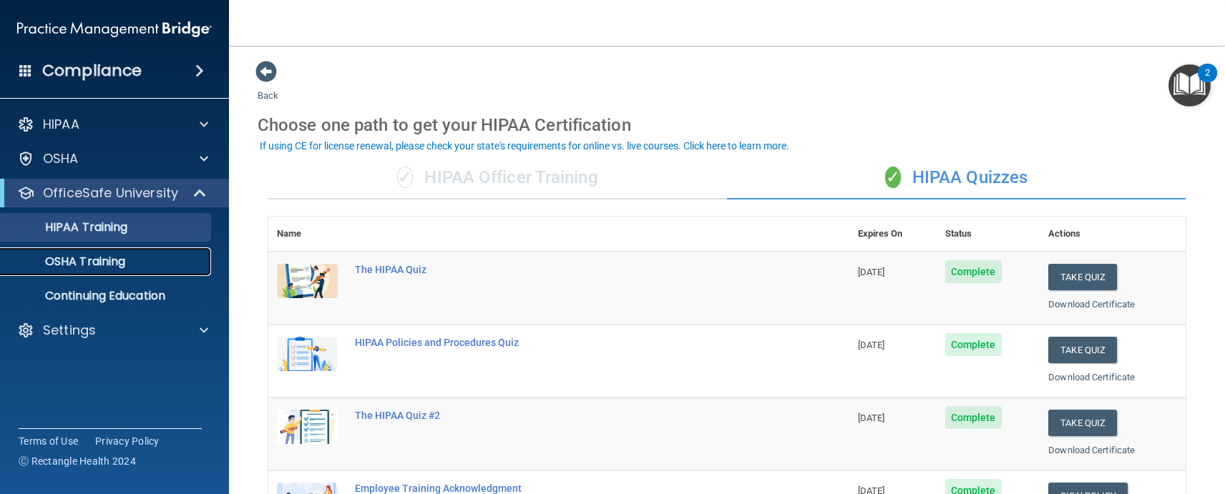
click at [128, 256] on div "OSHA Training" at bounding box center [106, 262] width 195 height 14
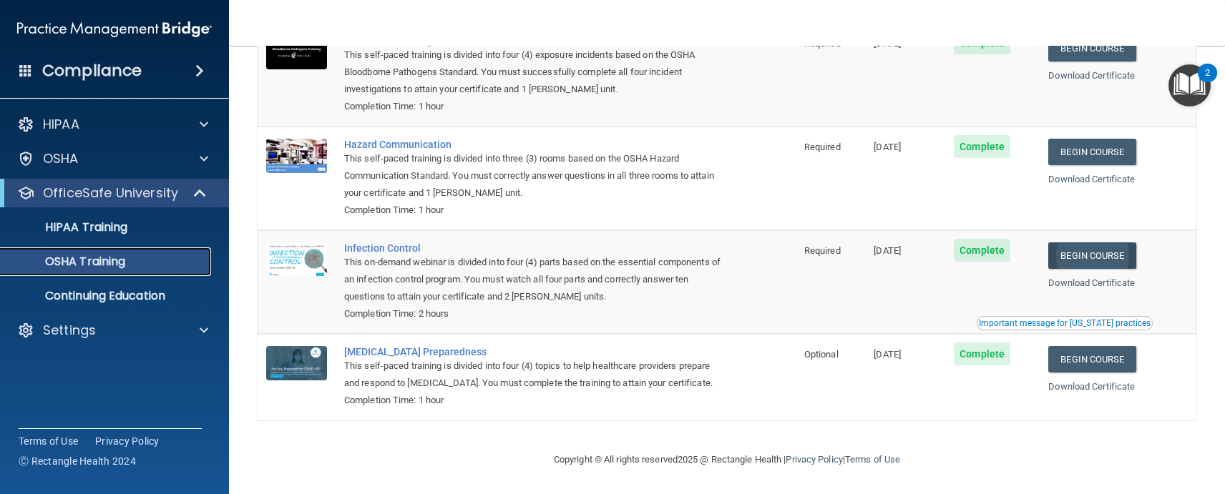
scroll to position [141, 0]
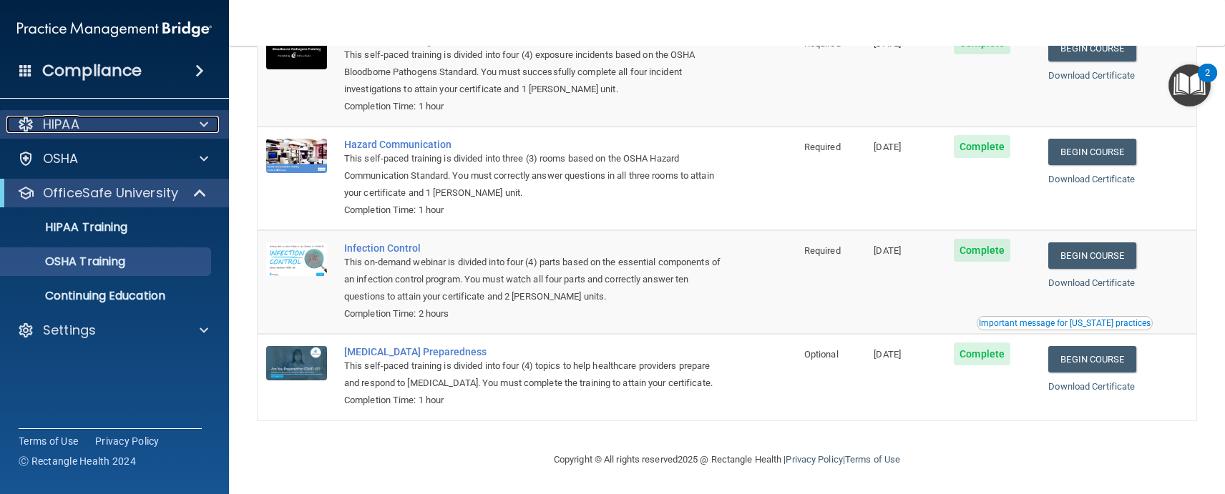
click at [194, 127] on div at bounding box center [202, 124] width 36 height 17
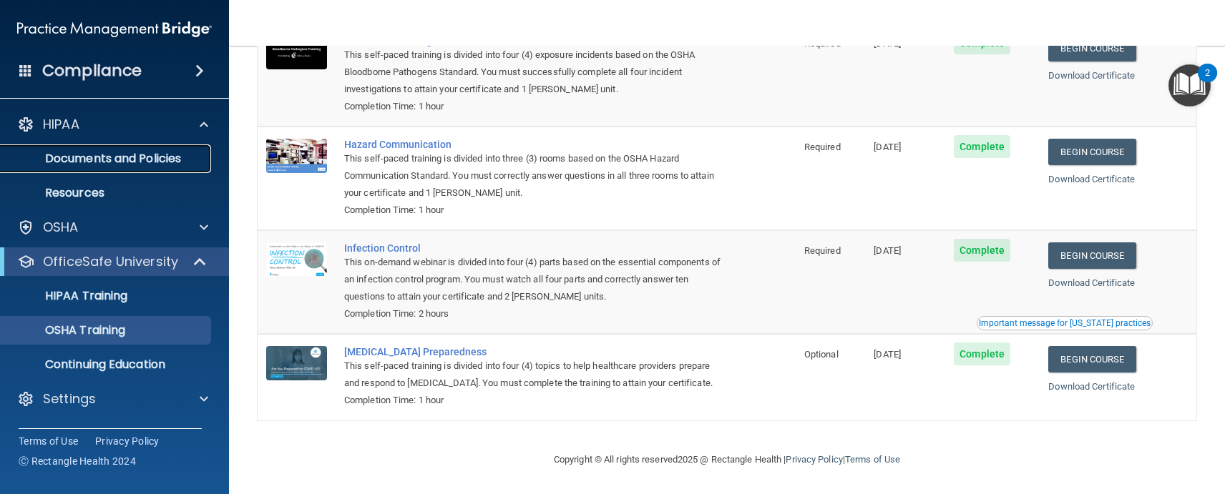
click at [149, 156] on p "Documents and Policies" at bounding box center [106, 159] width 195 height 14
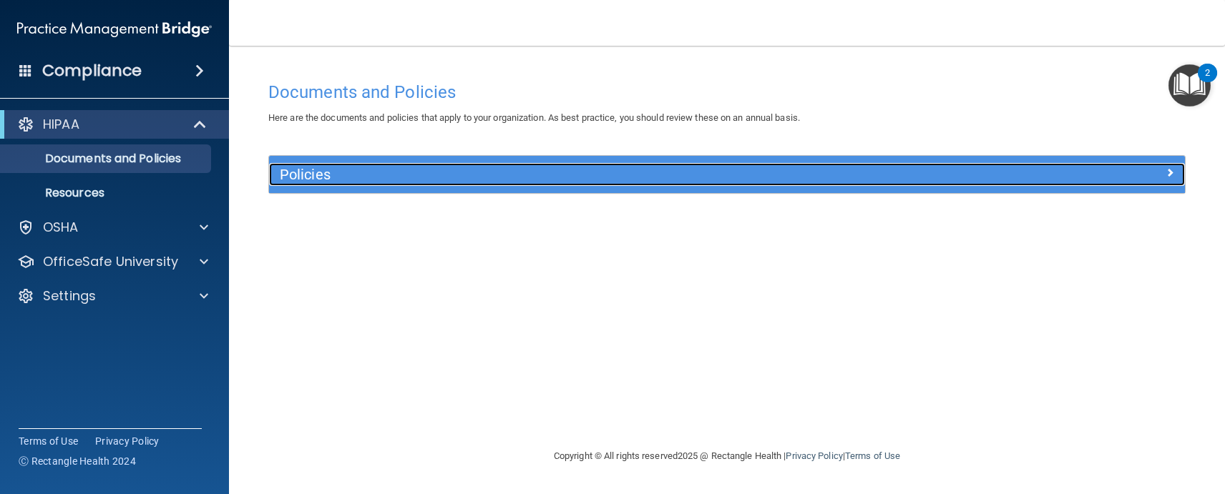
click at [348, 171] on h5 "Policies" at bounding box center [612, 175] width 665 height 16
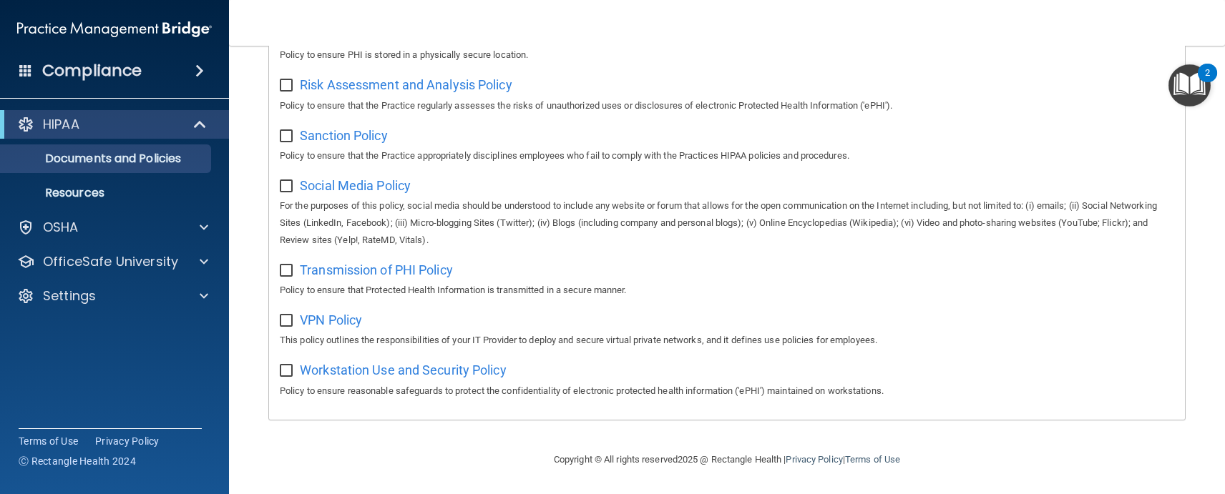
scroll to position [958, 0]
click at [195, 122] on span at bounding box center [201, 124] width 12 height 17
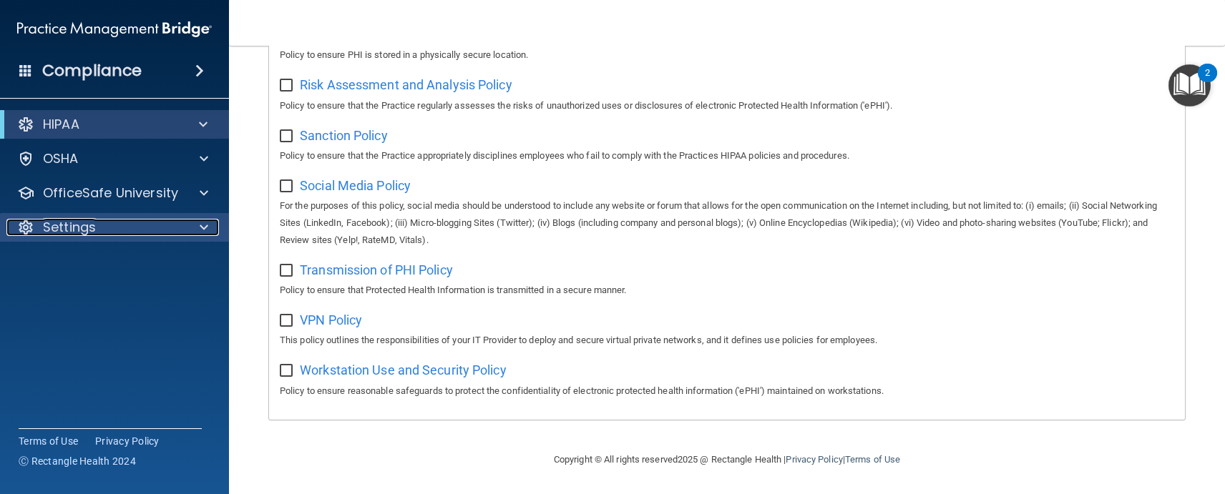
click at [197, 225] on div at bounding box center [202, 227] width 36 height 17
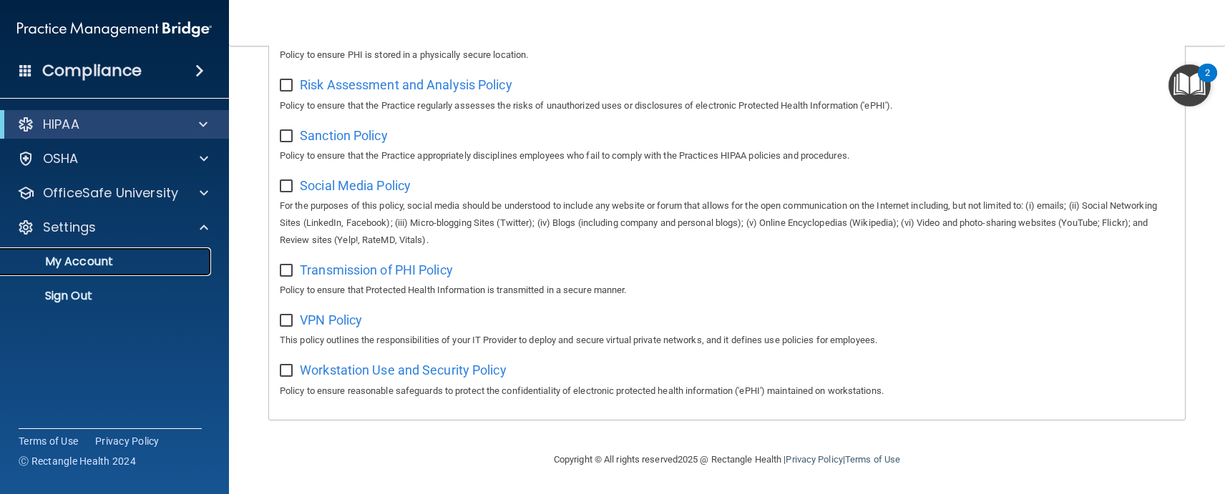
click at [79, 270] on link "My Account" at bounding box center [98, 262] width 225 height 29
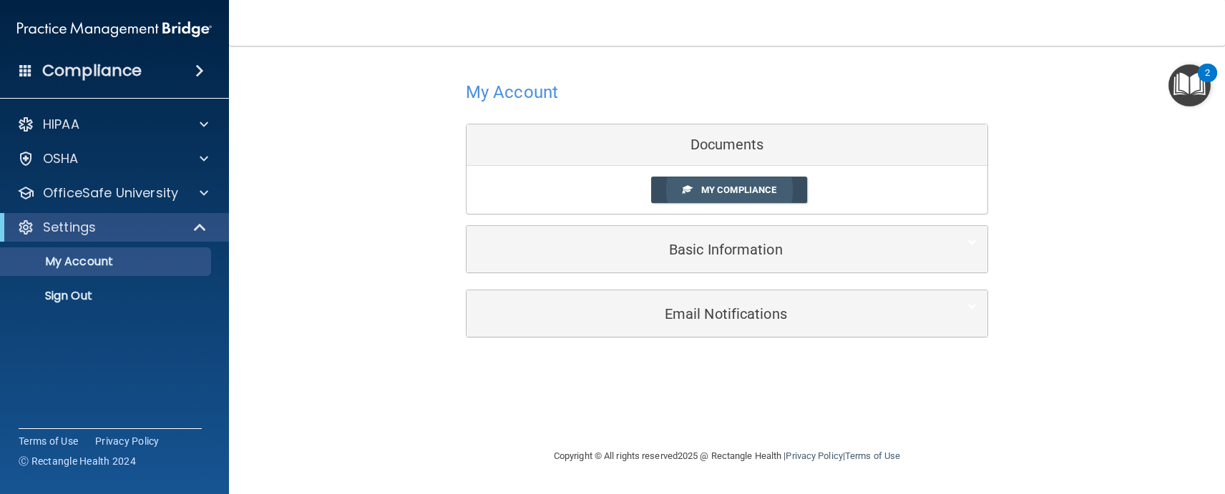
click at [735, 194] on span "My Compliance" at bounding box center [738, 190] width 75 height 11
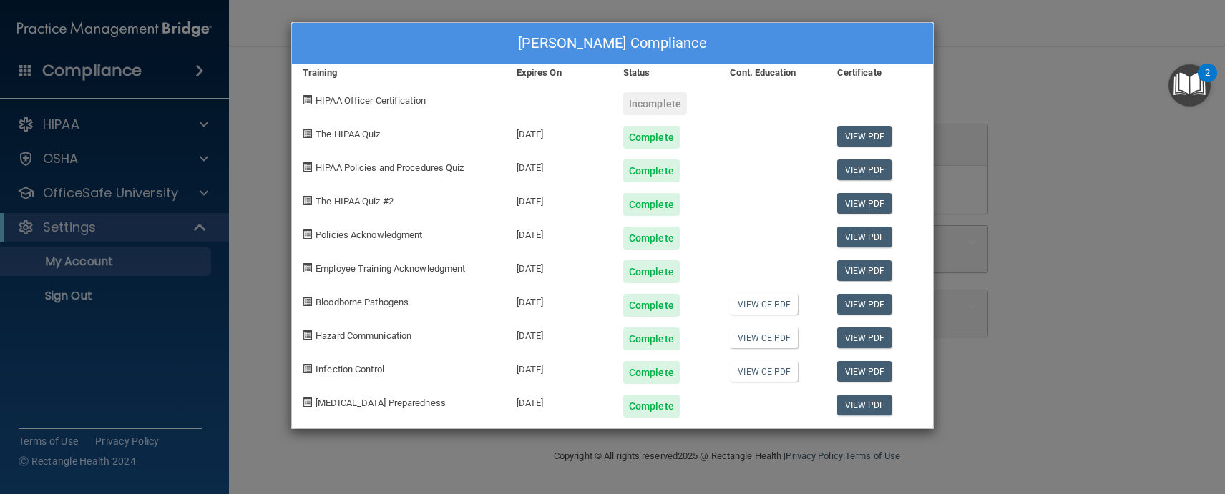
click at [652, 109] on div "Incomplete" at bounding box center [655, 103] width 64 height 23
click at [765, 303] on link "View CE PDF" at bounding box center [764, 304] width 68 height 21
click at [771, 313] on link "View CE PDF" at bounding box center [764, 304] width 68 height 21
click at [769, 334] on link "View CE PDF" at bounding box center [764, 338] width 68 height 21
click at [773, 308] on link "View CE PDF" at bounding box center [764, 304] width 68 height 21
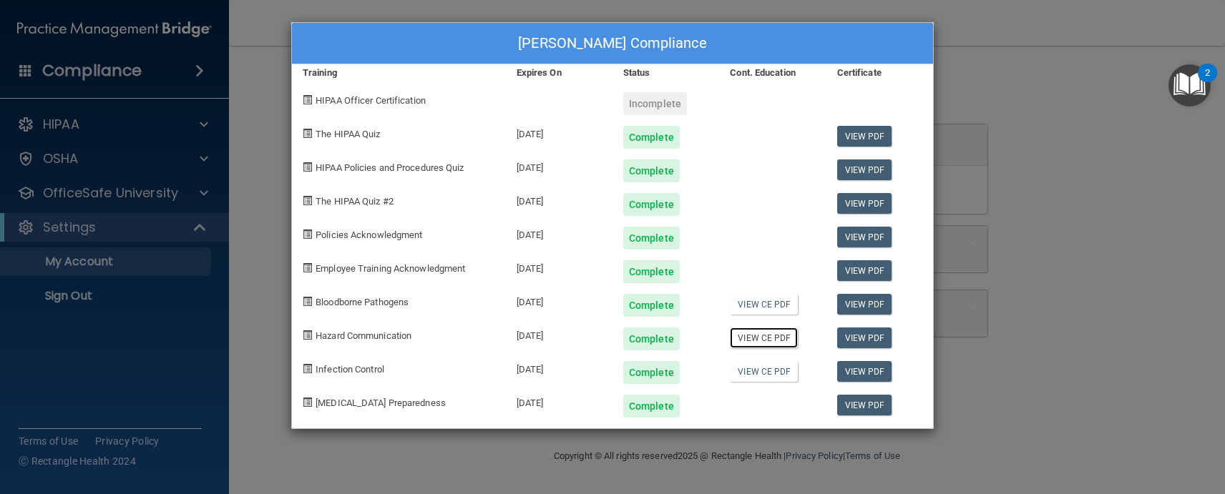
click at [781, 340] on link "View CE PDF" at bounding box center [764, 338] width 68 height 21
click at [763, 370] on link "View CE PDF" at bounding box center [764, 371] width 68 height 21
click at [79, 296] on div "[PERSON_NAME] Compliance Training Expires On Status Cont. Education Certificate…" at bounding box center [612, 247] width 1225 height 494
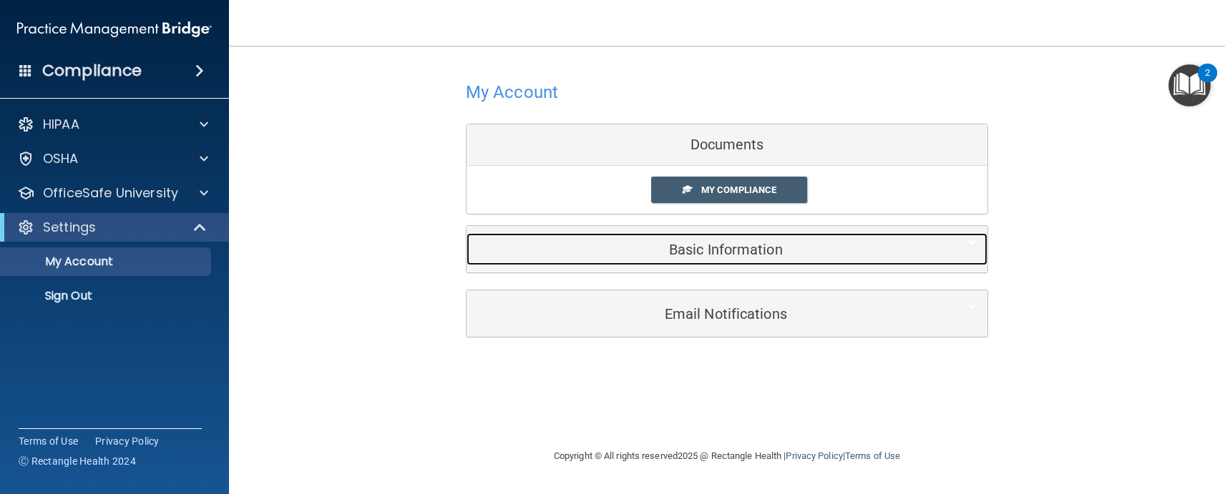
click at [734, 253] on h5 "Basic Information" at bounding box center [705, 250] width 456 height 16
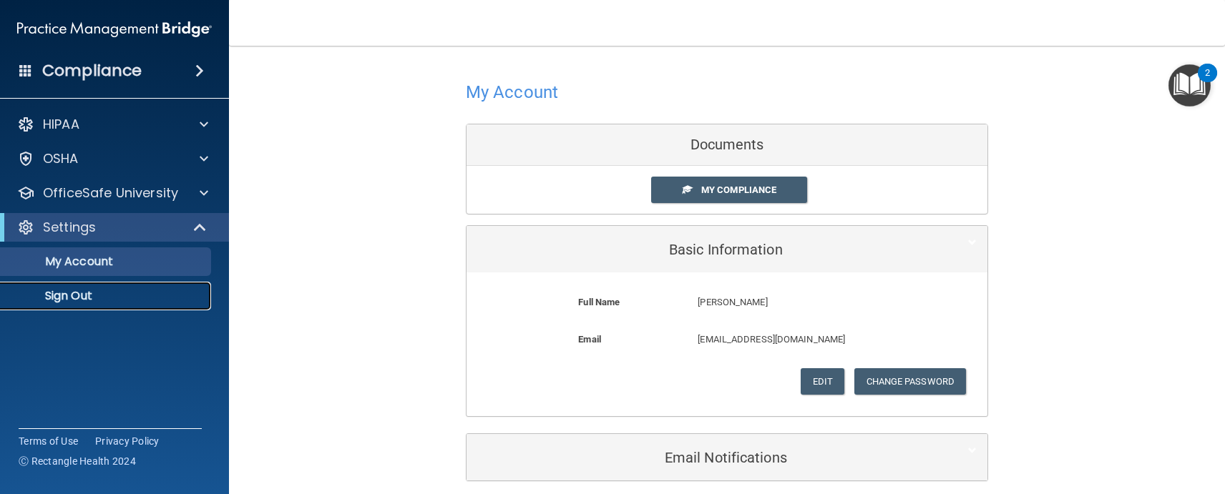
click at [77, 291] on p "Sign Out" at bounding box center [106, 296] width 195 height 14
